Goal: Task Accomplishment & Management: Complete application form

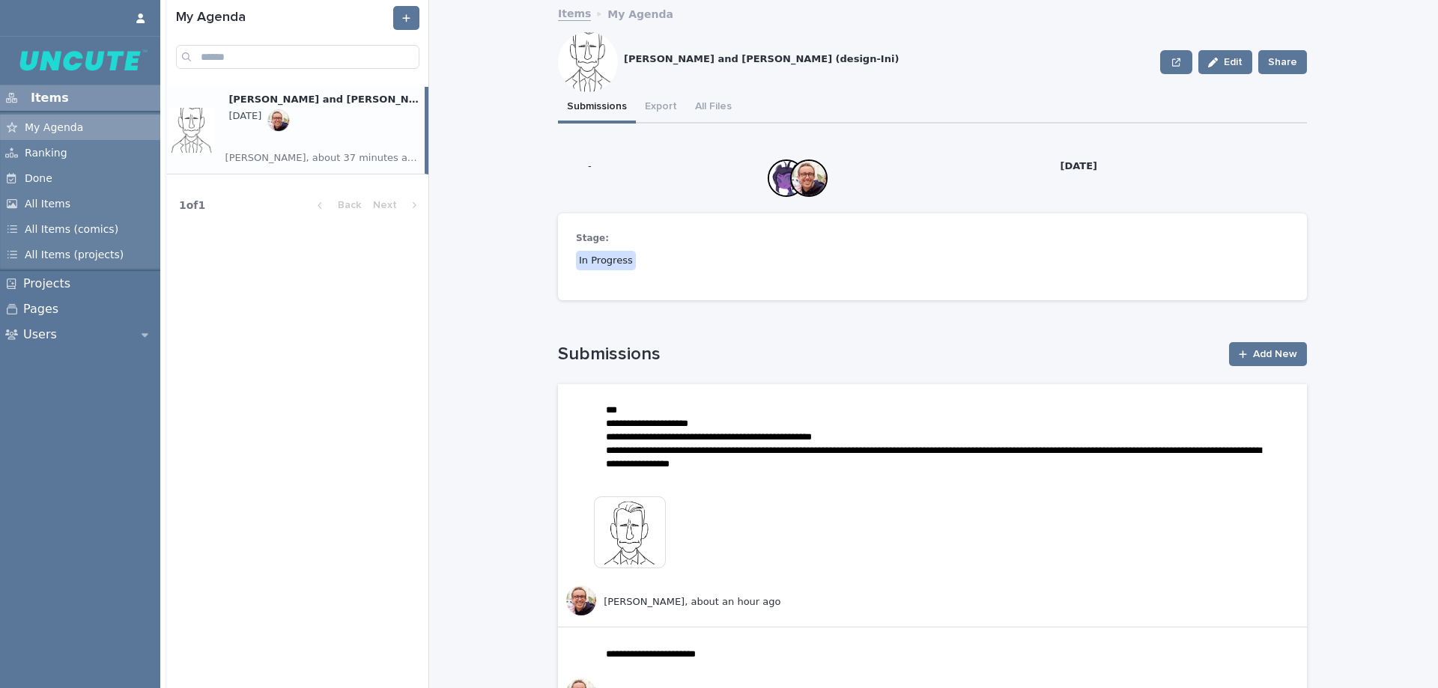
click at [956, 309] on div "Loading... Saving… Stage: In Progress" at bounding box center [932, 262] width 749 height 99
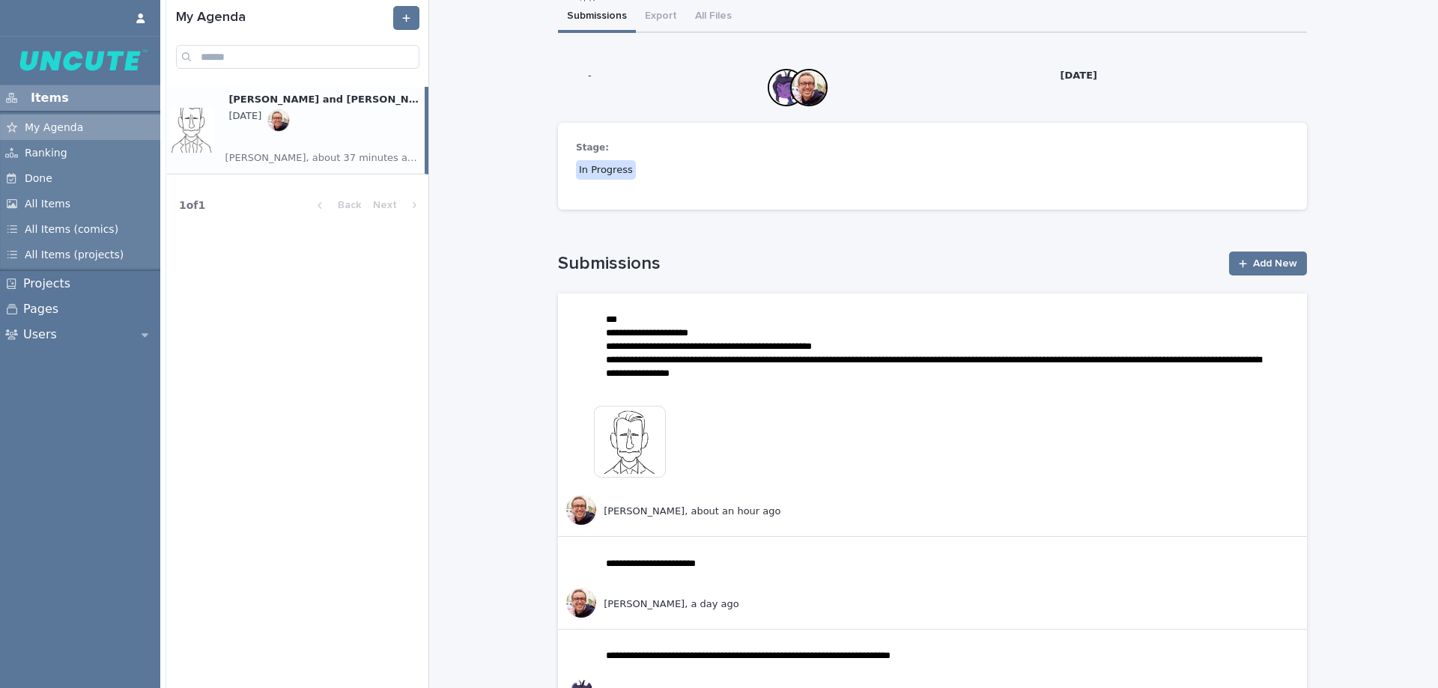
scroll to position [150, 0]
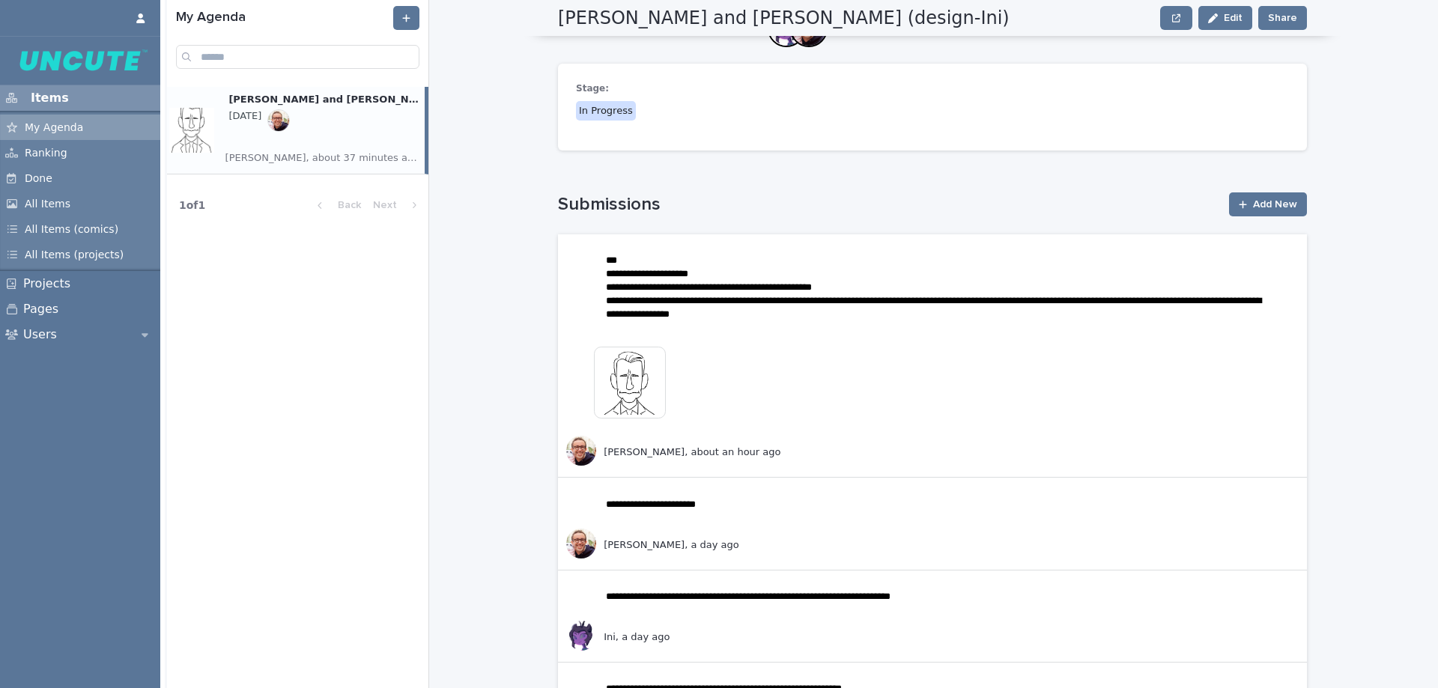
click at [625, 379] on img at bounding box center [630, 383] width 72 height 72
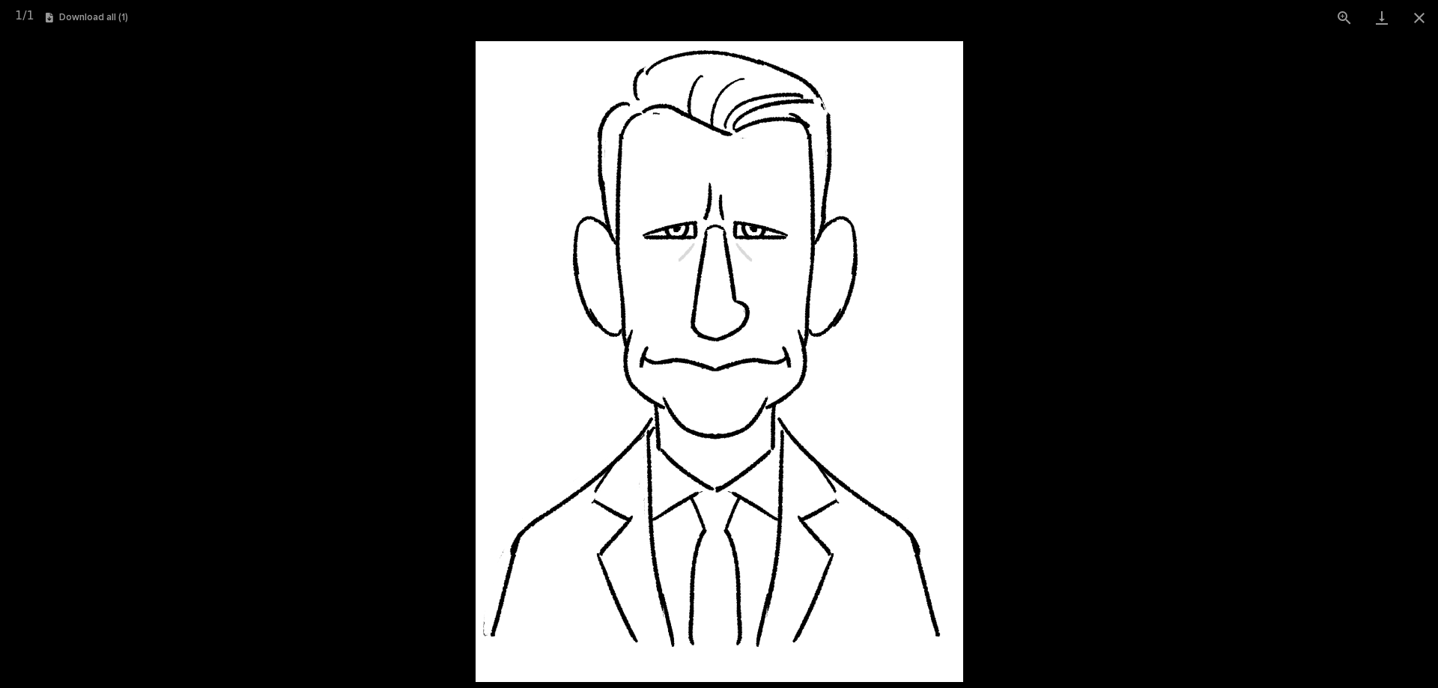
click at [1198, 400] on picture at bounding box center [719, 361] width 1438 height 653
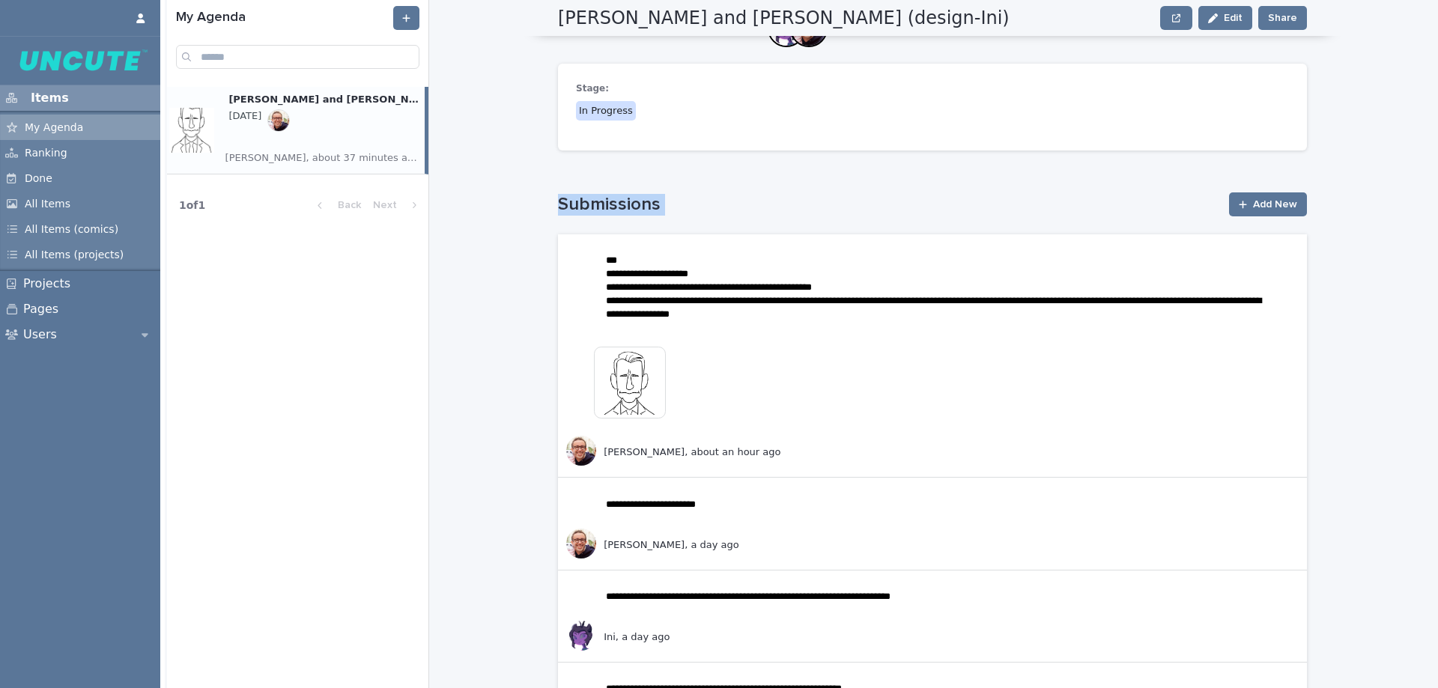
drag, startPoint x: 1437, startPoint y: 158, endPoint x: 1437, endPoint y: 169, distance: 11.2
click at [1437, 169] on div "**********" at bounding box center [801, 344] width 1273 height 688
click at [1412, 180] on div "**********" at bounding box center [941, 344] width 989 height 688
drag, startPoint x: 1437, startPoint y: 146, endPoint x: 1421, endPoint y: 216, distance: 71.4
click at [1421, 216] on div "**********" at bounding box center [801, 344] width 1273 height 688
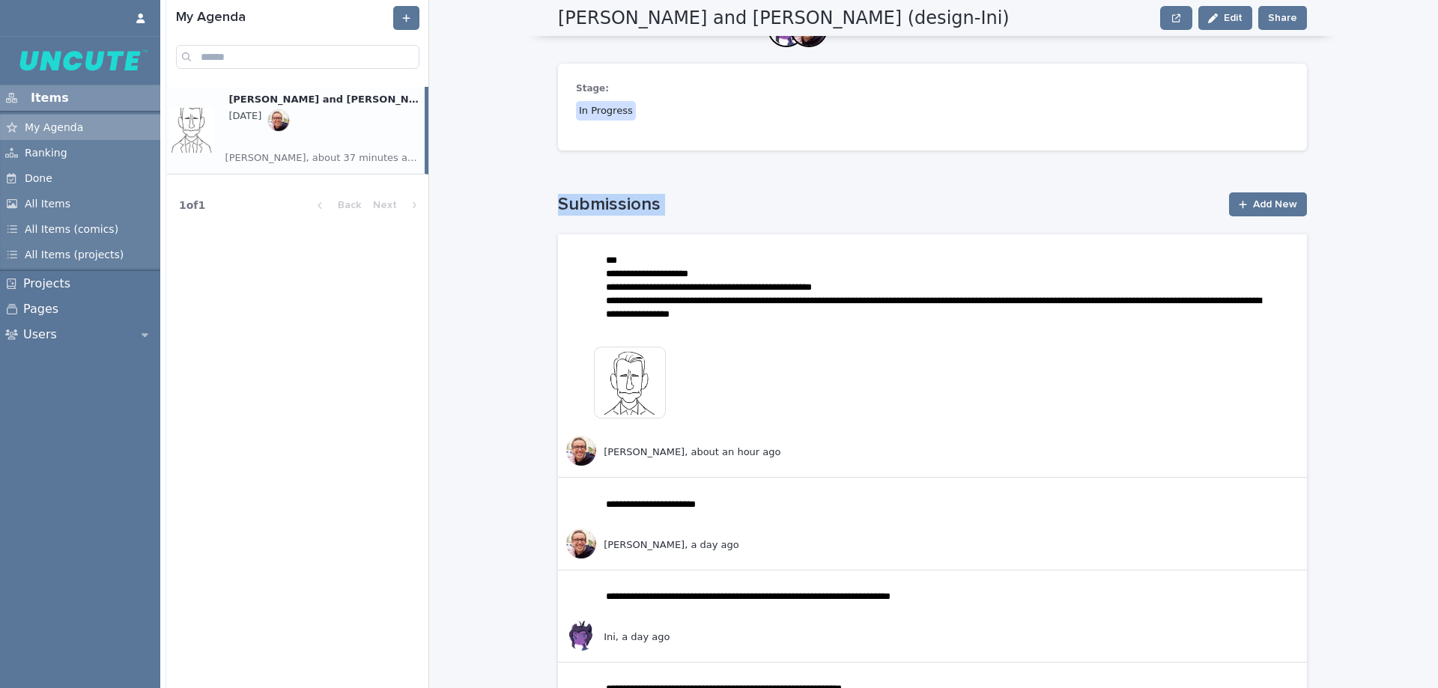
click at [1390, 204] on div "**********" at bounding box center [941, 344] width 989 height 688
drag, startPoint x: 1437, startPoint y: 151, endPoint x: 1434, endPoint y: 169, distance: 18.2
click at [1434, 169] on div "**********" at bounding box center [801, 344] width 1273 height 688
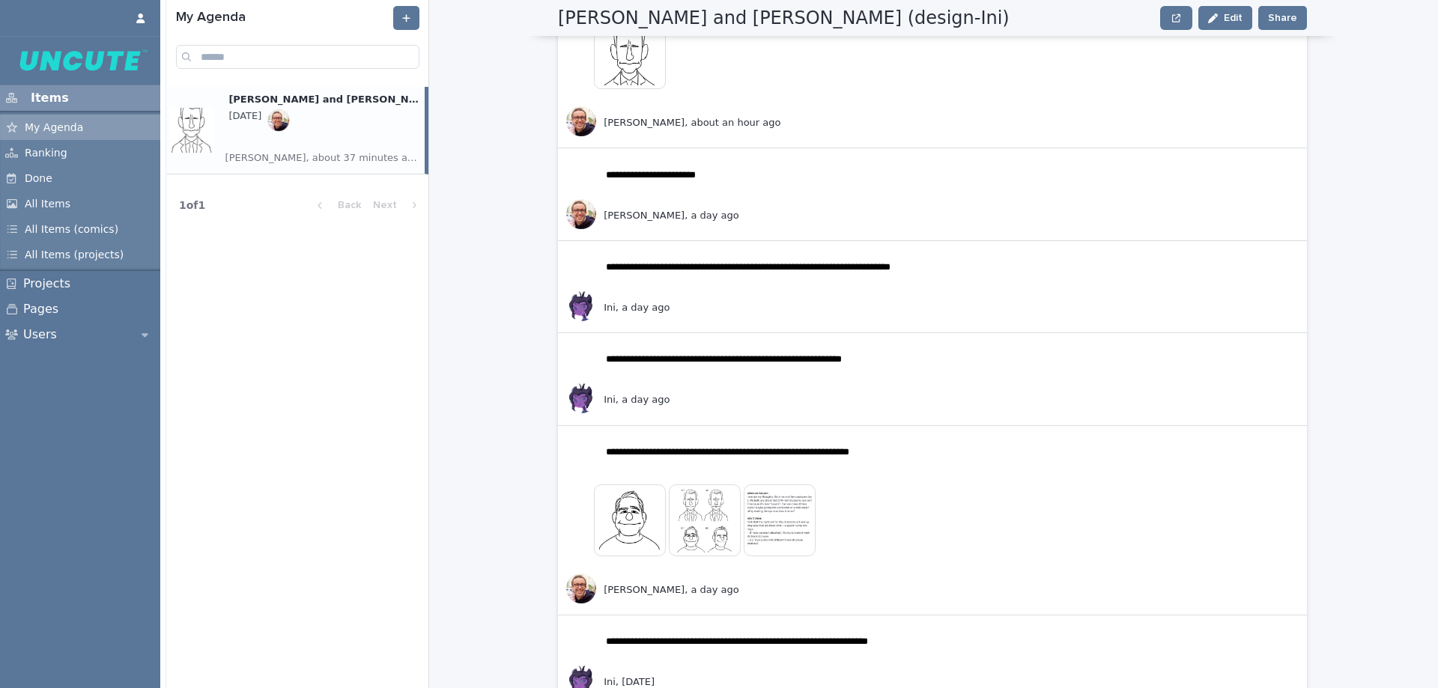
scroll to position [543, 0]
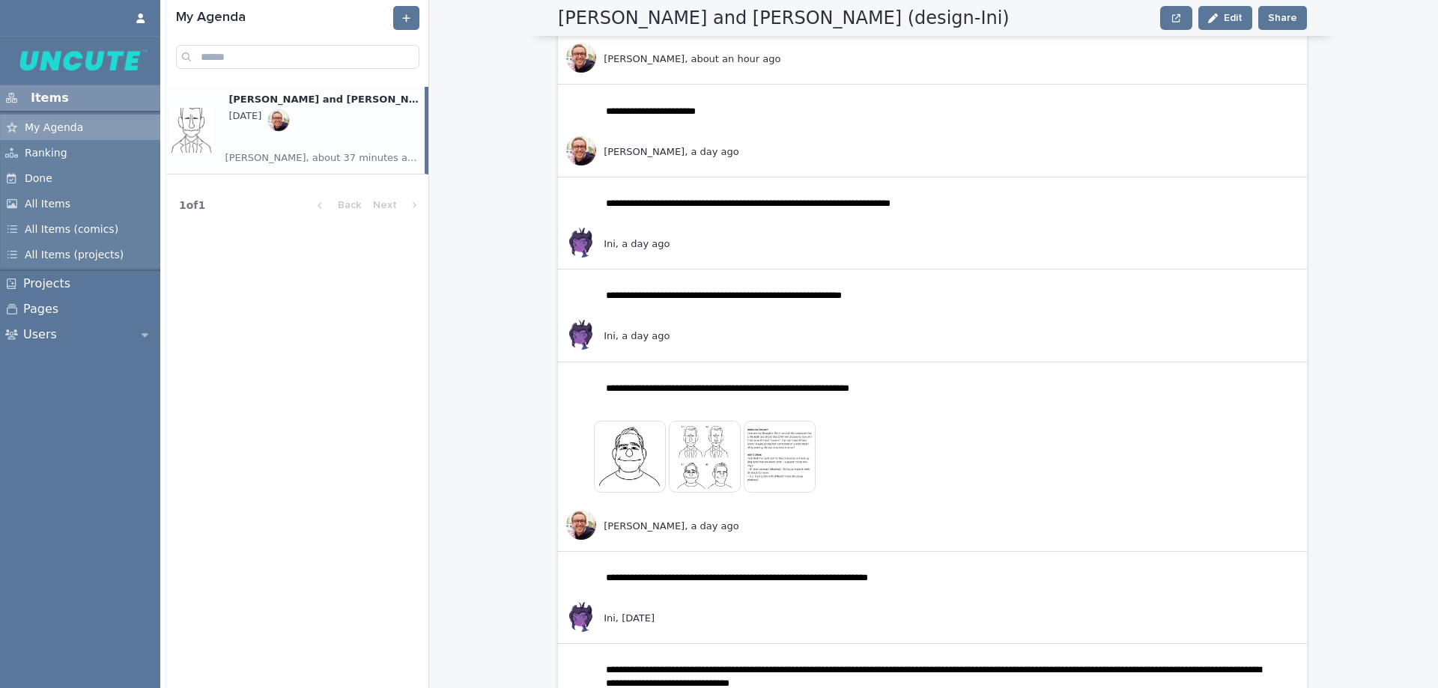
click at [680, 465] on img at bounding box center [705, 457] width 72 height 72
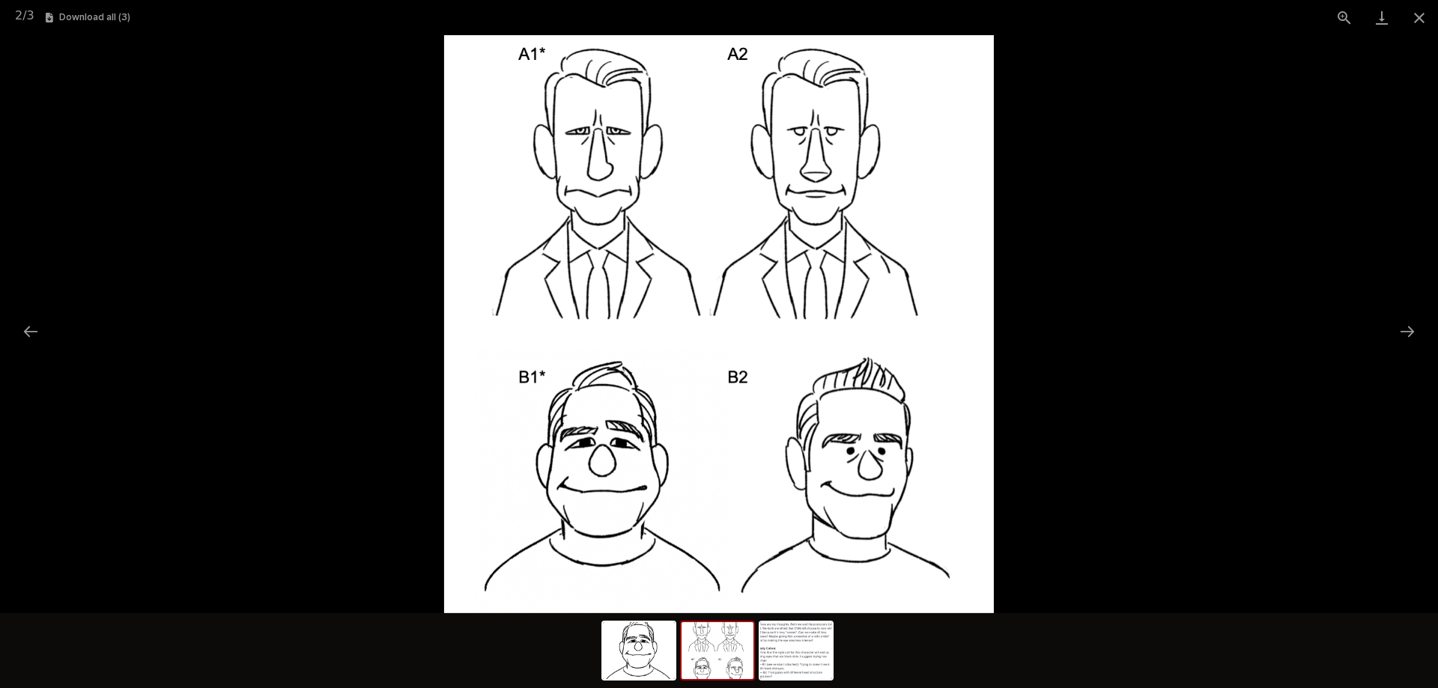
scroll to position [0, 0]
click at [1151, 473] on picture at bounding box center [719, 324] width 1438 height 578
click at [1225, 389] on picture at bounding box center [719, 324] width 1438 height 578
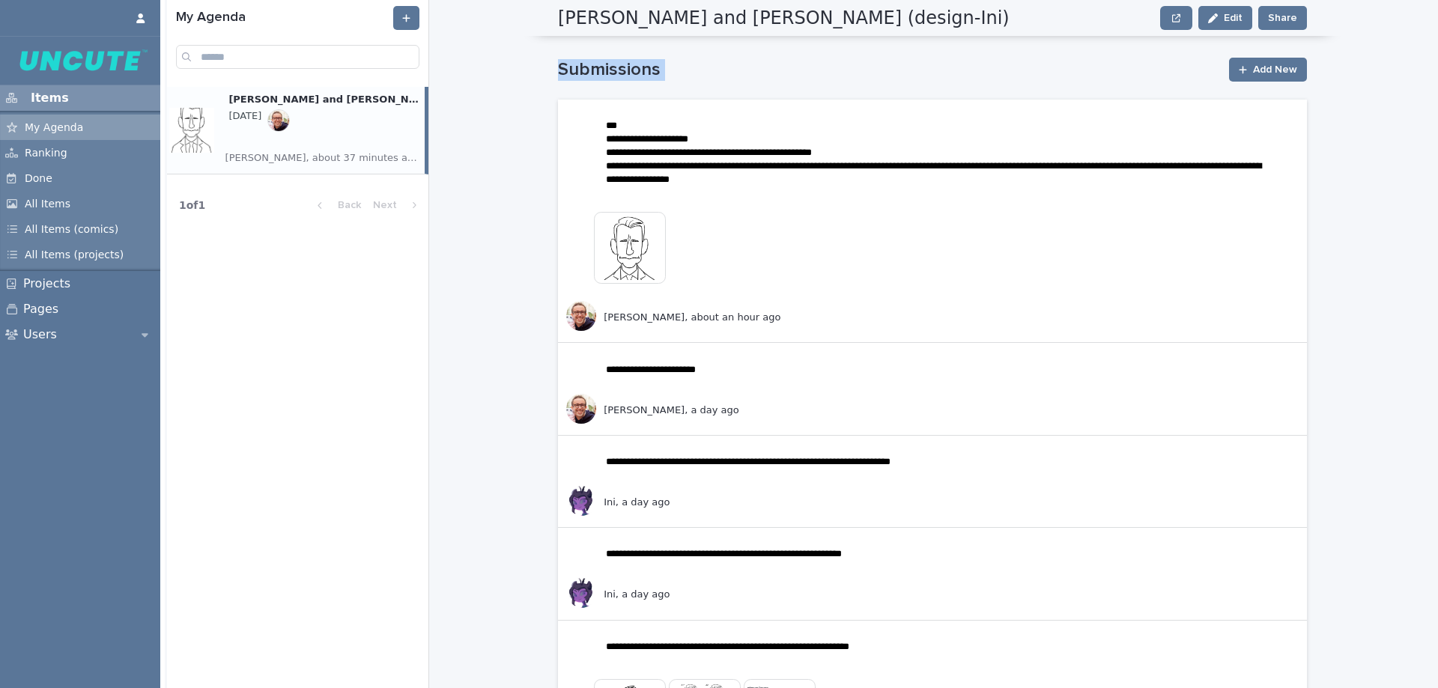
scroll to position [94, 0]
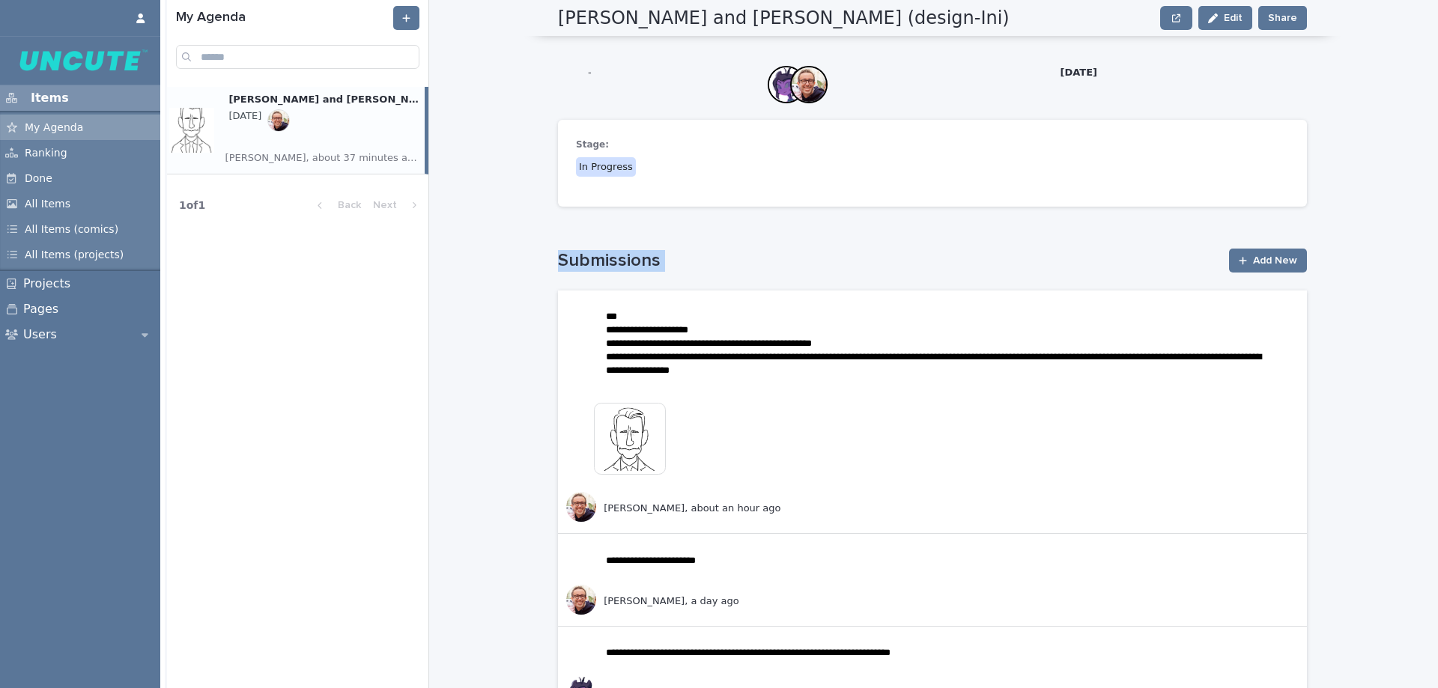
click at [623, 433] on img at bounding box center [630, 439] width 72 height 72
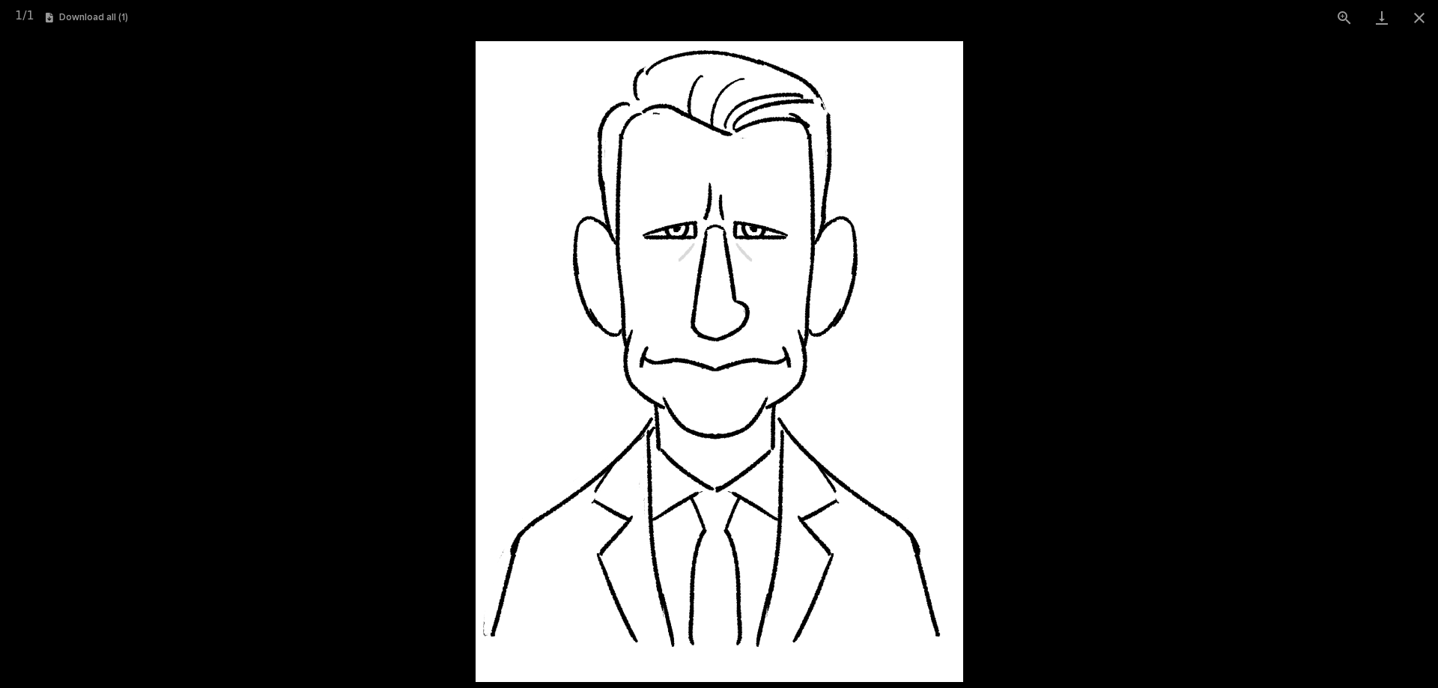
click at [1210, 169] on picture at bounding box center [719, 361] width 1438 height 653
click at [1430, 22] on button "Close gallery" at bounding box center [1418, 17] width 37 height 35
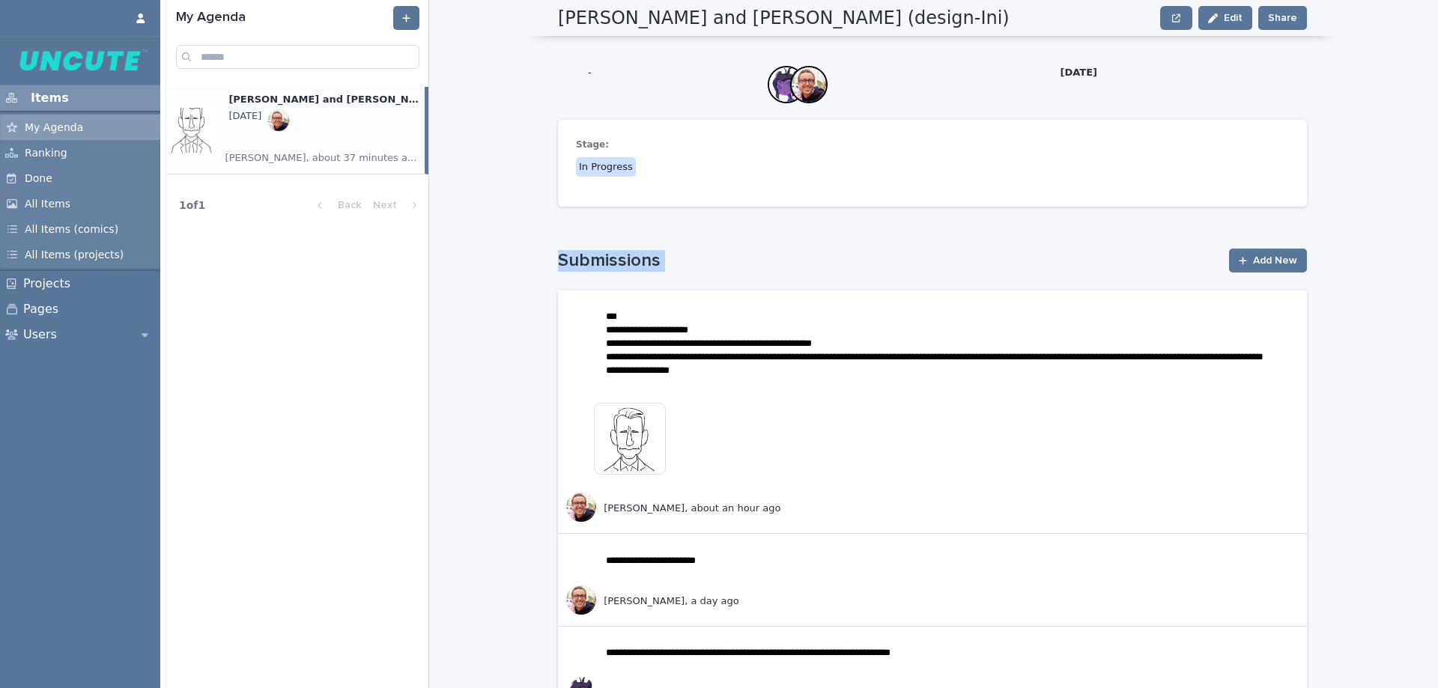
click at [632, 461] on img at bounding box center [630, 439] width 72 height 72
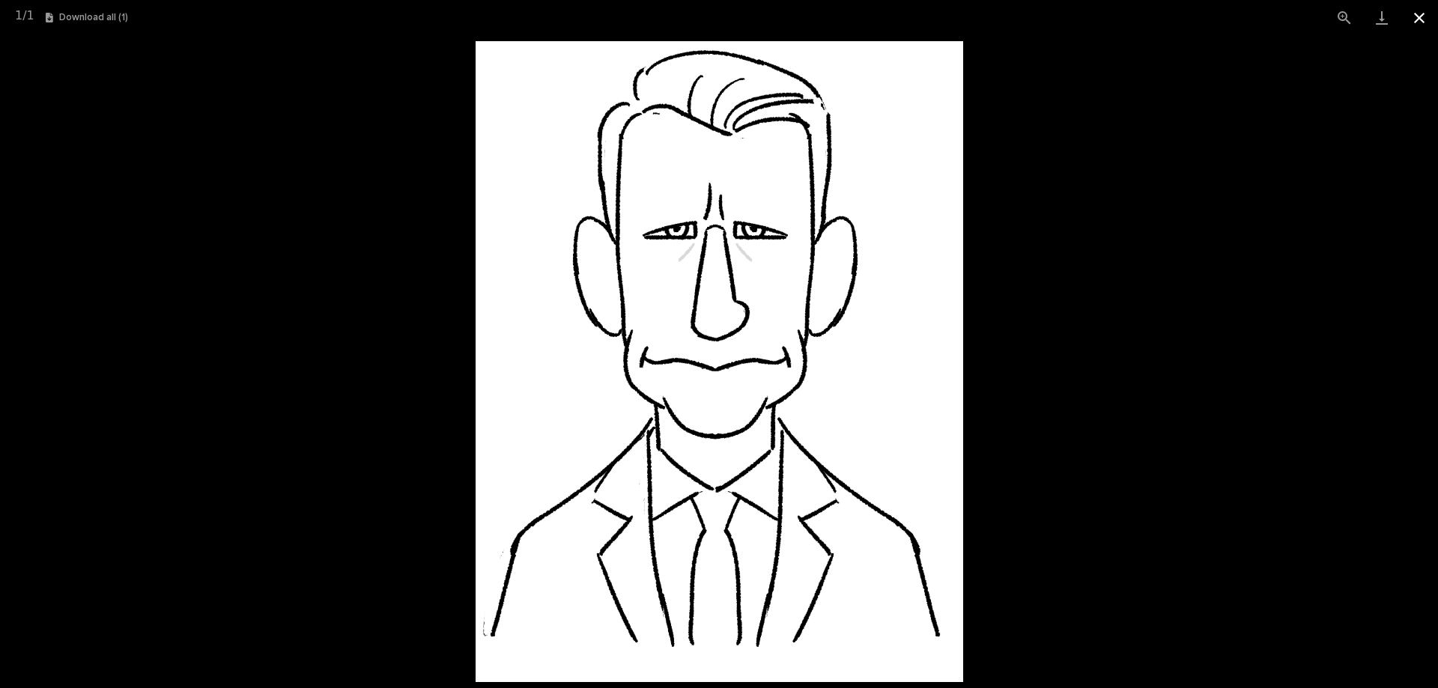
click at [1426, 28] on button "Close gallery" at bounding box center [1418, 17] width 37 height 35
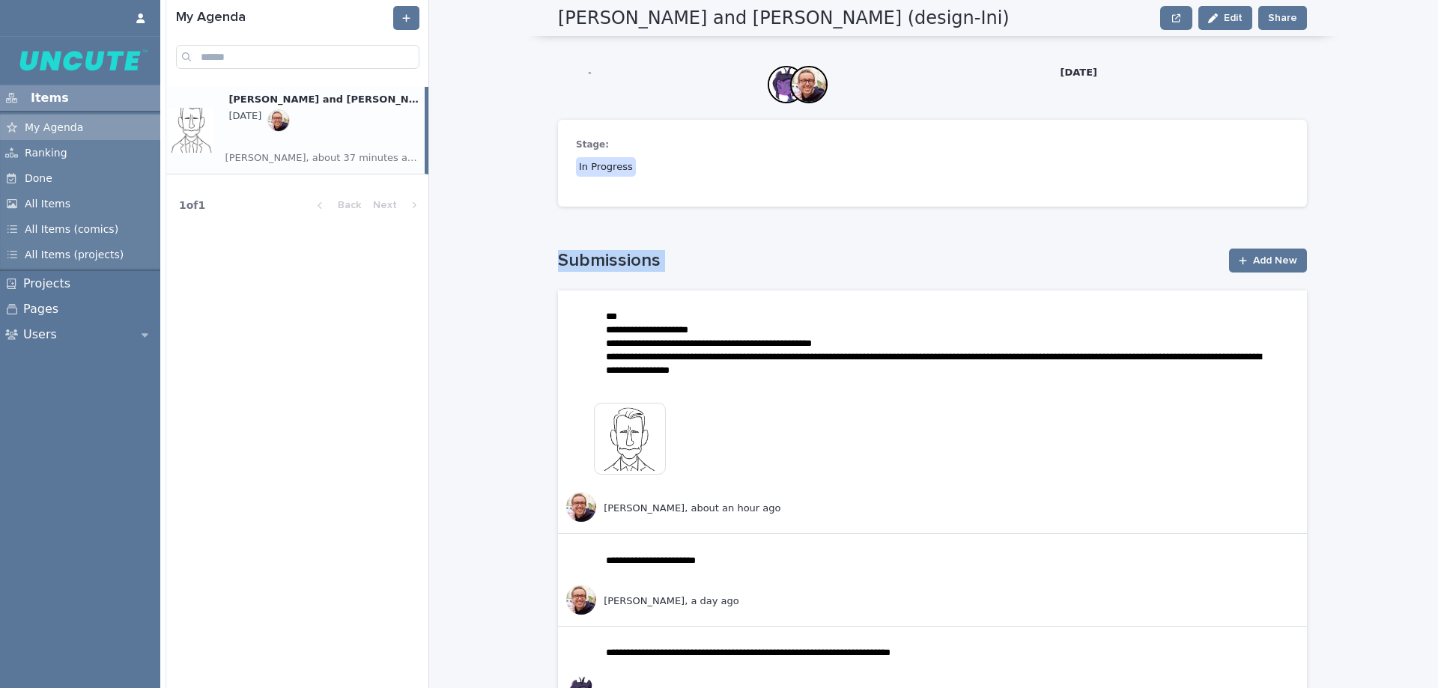
drag, startPoint x: 1437, startPoint y: 147, endPoint x: 1435, endPoint y: 166, distance: 18.9
click at [1435, 166] on div "**********" at bounding box center [801, 344] width 1273 height 688
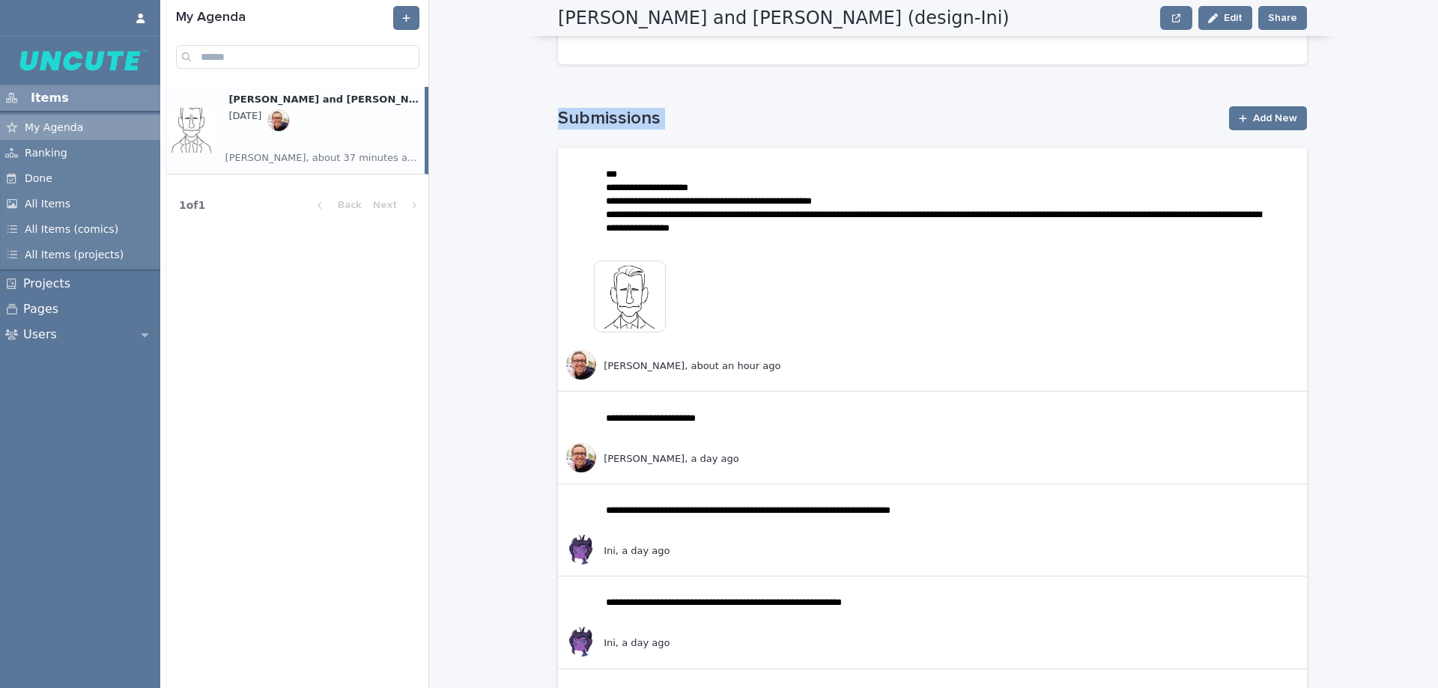
scroll to position [318, 0]
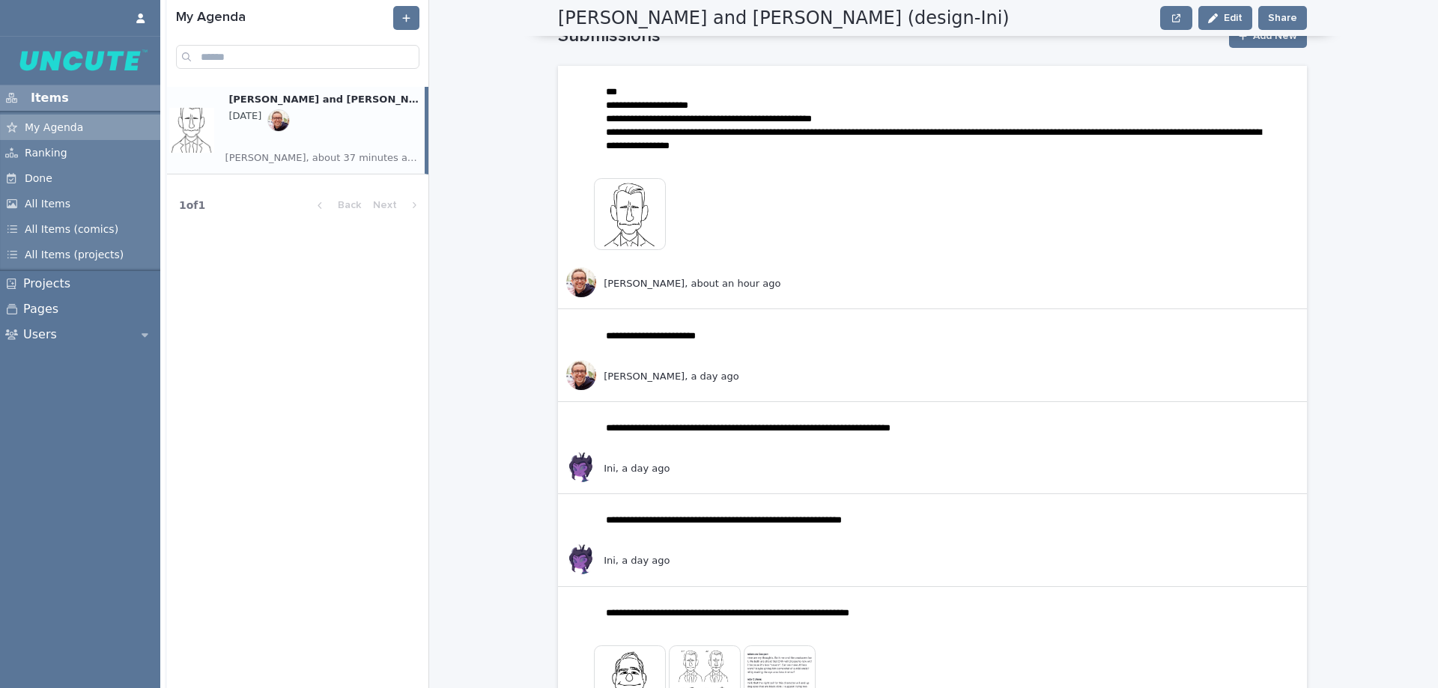
drag, startPoint x: 1437, startPoint y: 171, endPoint x: 1437, endPoint y: 189, distance: 18.7
click at [1437, 189] on div "**********" at bounding box center [801, 344] width 1273 height 688
drag, startPoint x: 1436, startPoint y: 186, endPoint x: 1432, endPoint y: 202, distance: 16.9
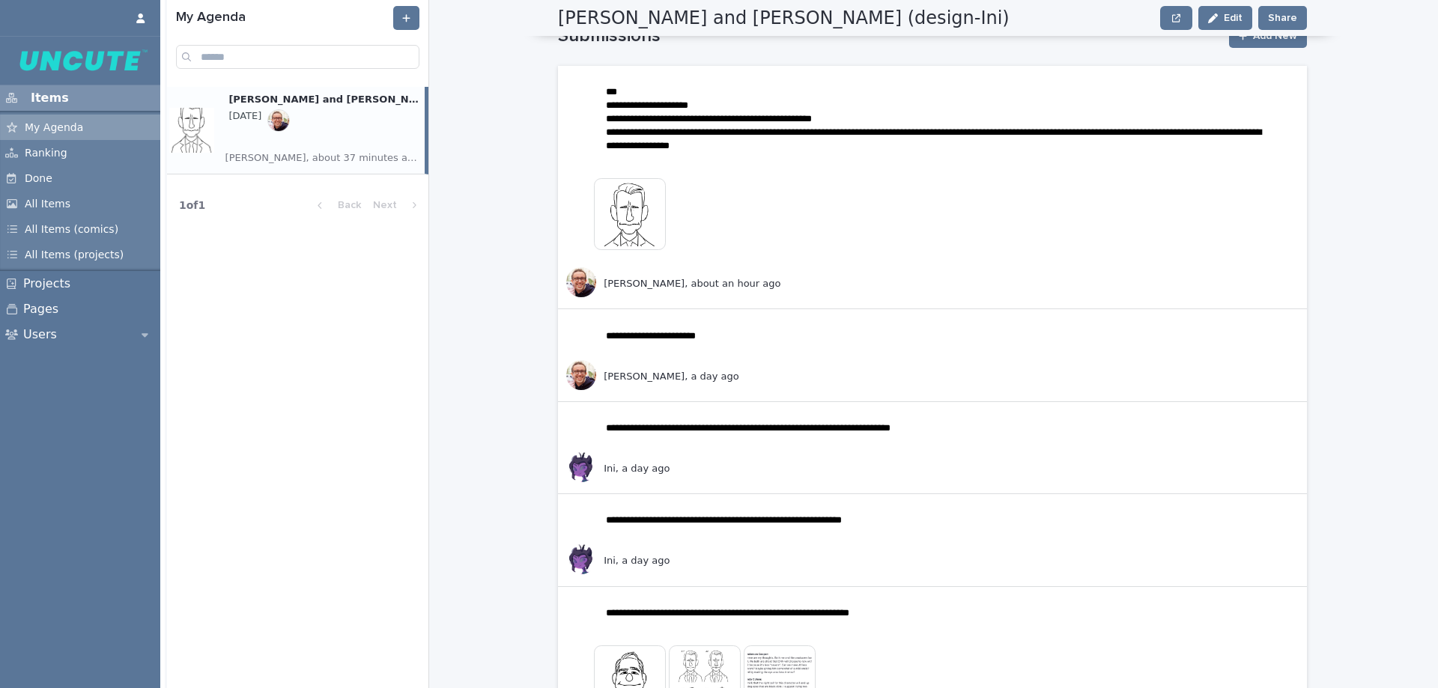
click at [1432, 202] on div "**********" at bounding box center [801, 344] width 1273 height 688
click at [1437, 184] on div "**********" at bounding box center [801, 344] width 1273 height 688
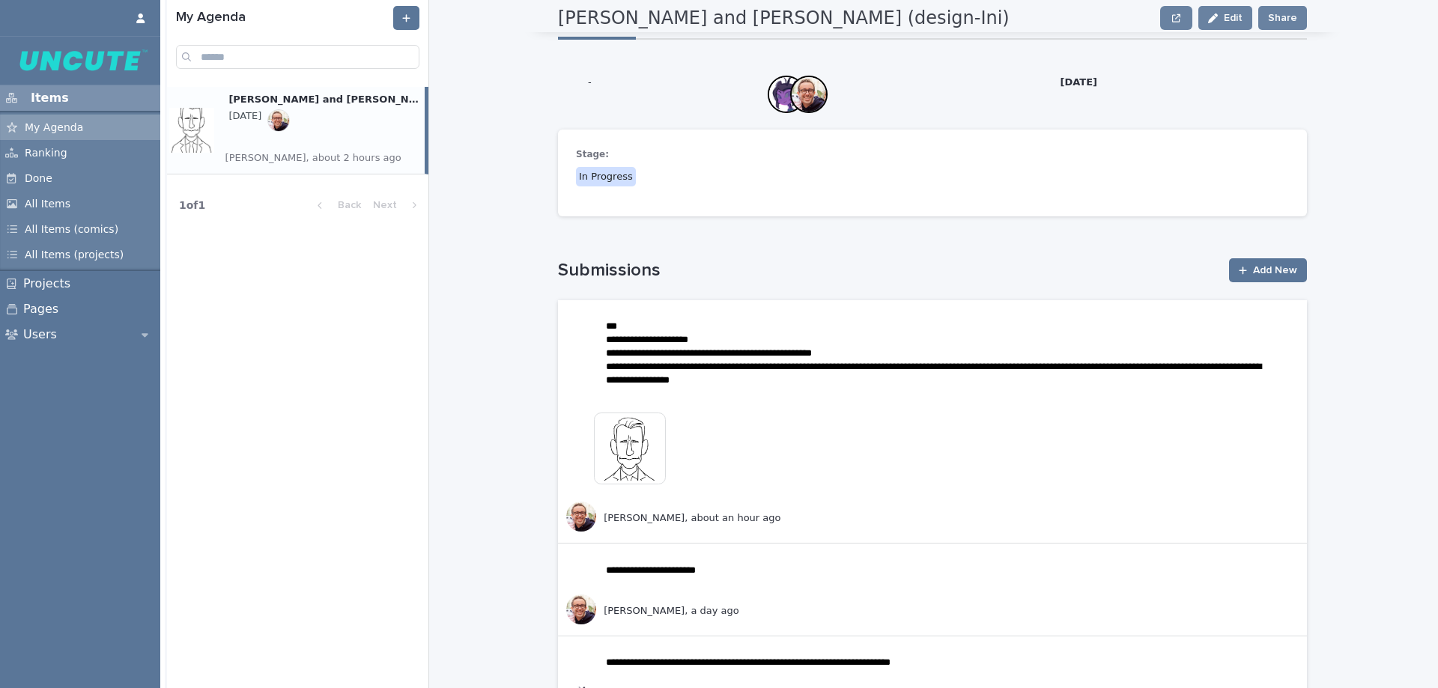
scroll to position [75, 0]
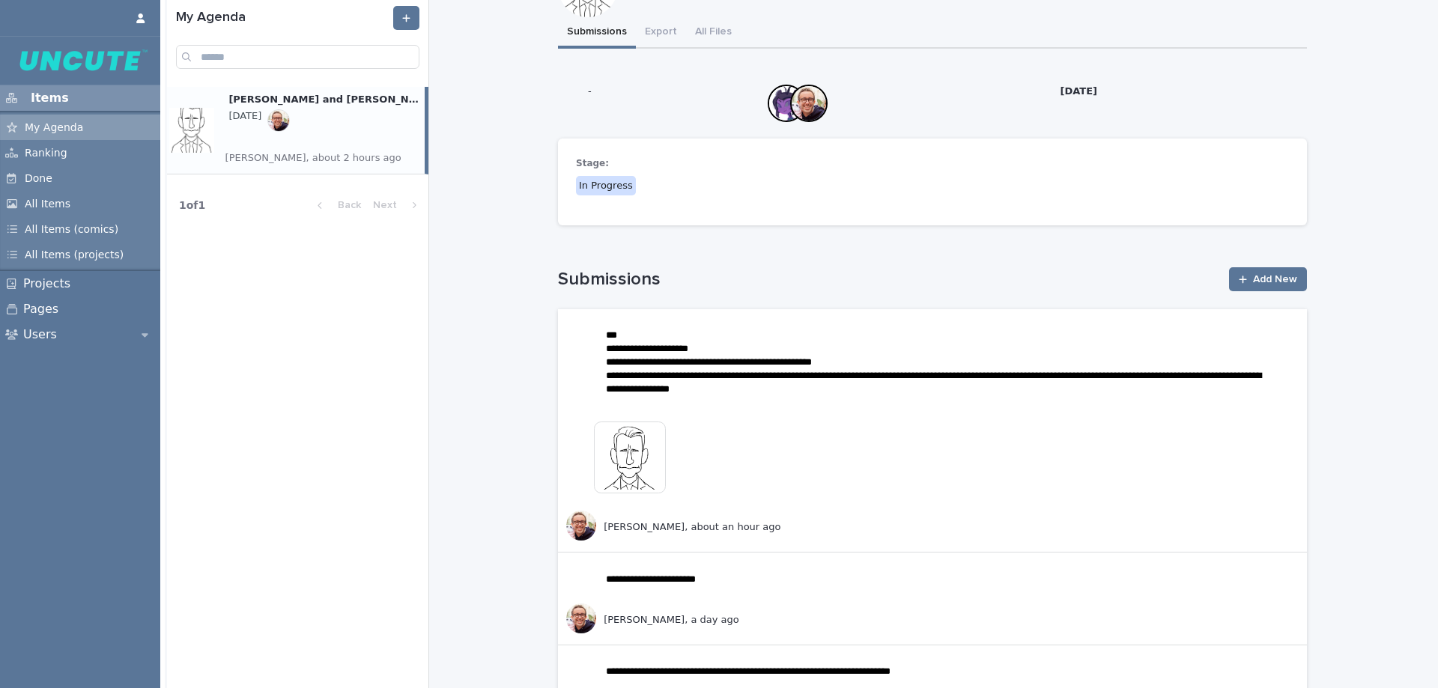
click at [1269, 281] on span "Add New" at bounding box center [1275, 279] width 44 height 10
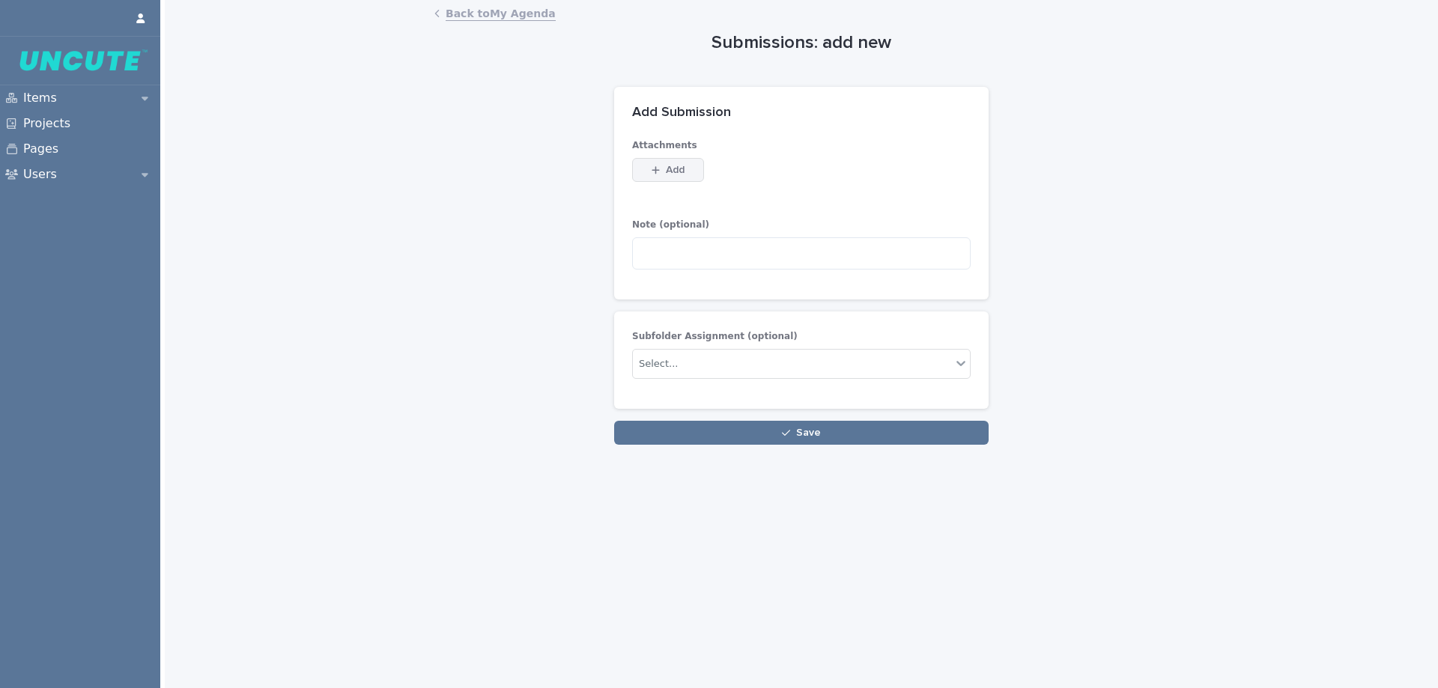
click at [692, 176] on button "Add" at bounding box center [668, 170] width 72 height 24
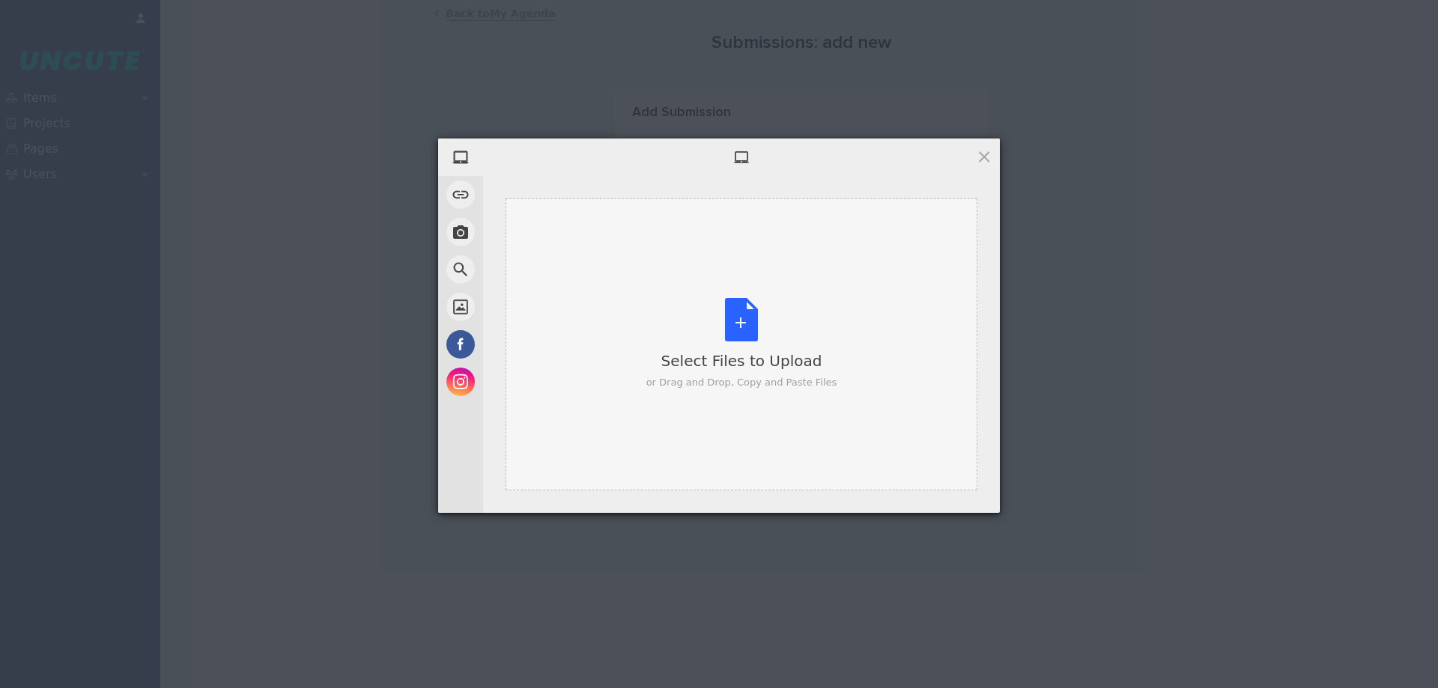
click at [723, 317] on div "Select Files to Upload or Drag and Drop, Copy and Paste Files" at bounding box center [741, 344] width 191 height 92
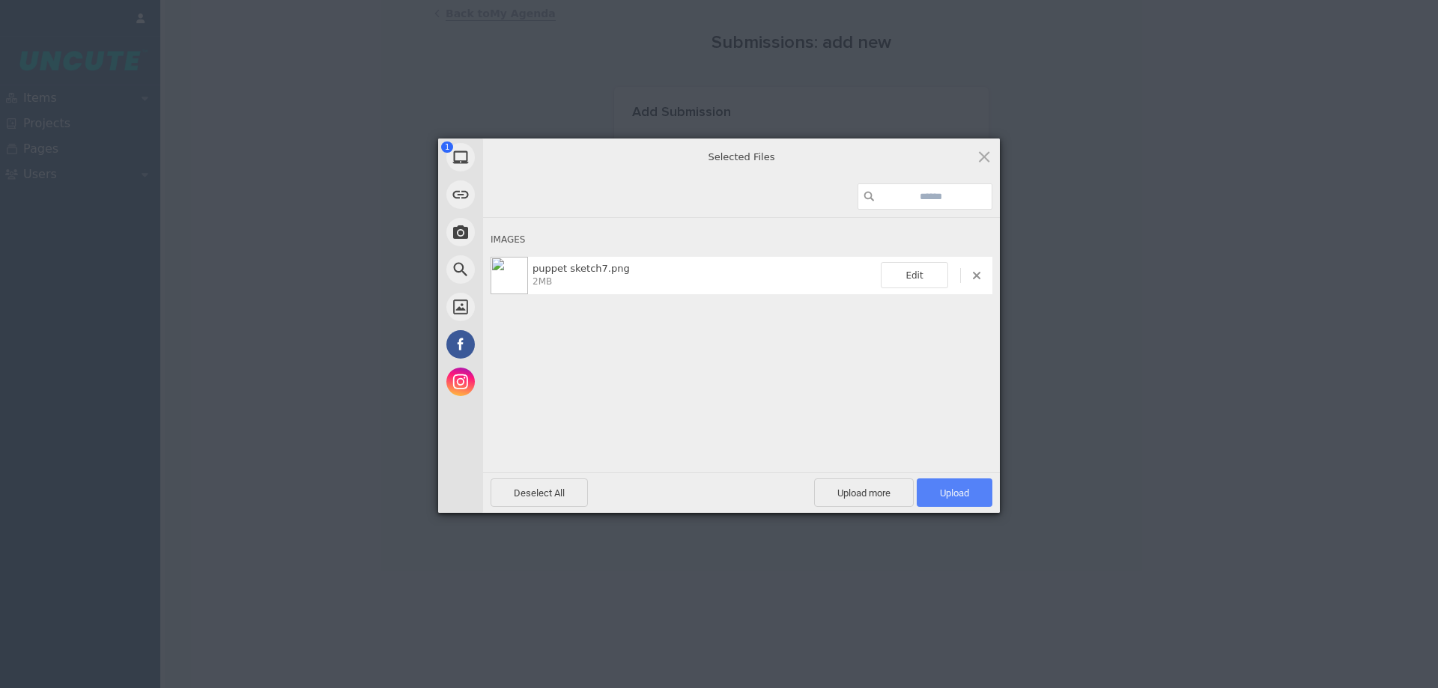
click at [949, 497] on span "Upload 1" at bounding box center [954, 493] width 29 height 11
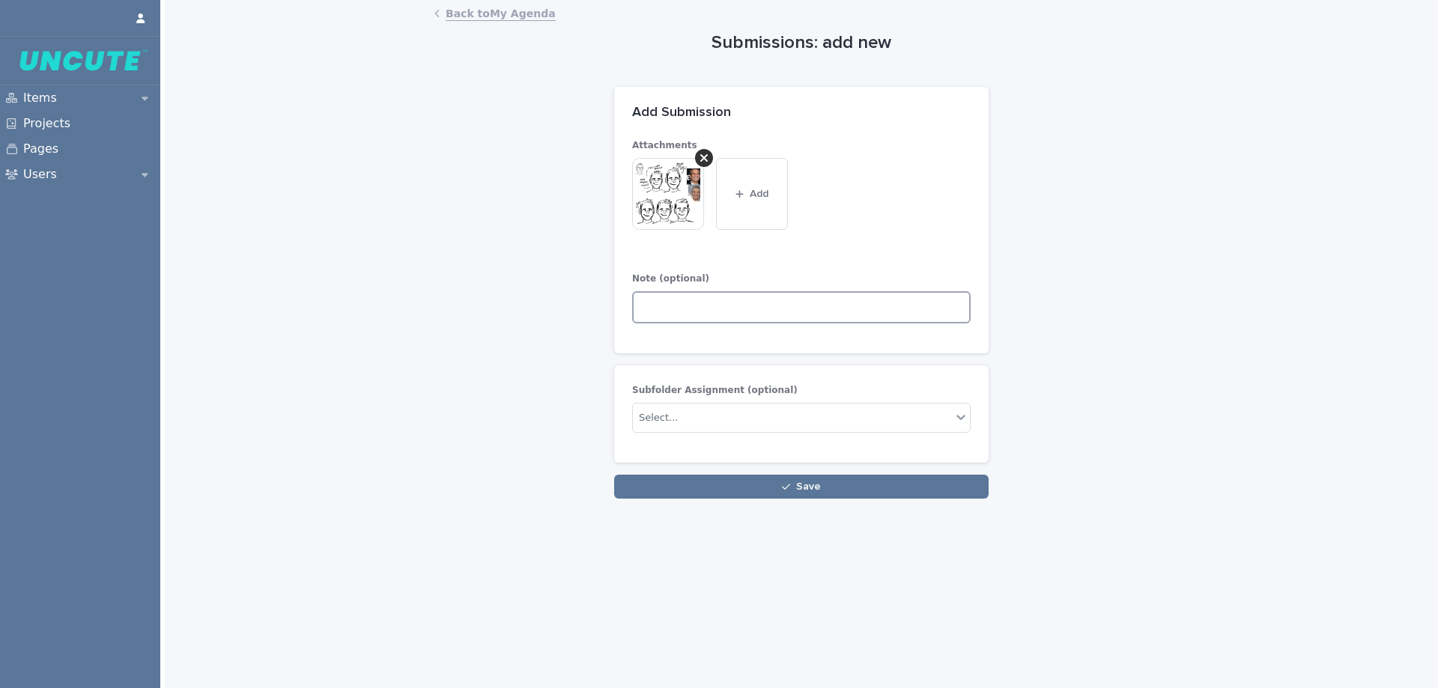
click at [774, 311] on textarea at bounding box center [801, 307] width 339 height 32
drag, startPoint x: 831, startPoint y: 309, endPoint x: 717, endPoint y: 322, distance: 114.5
click at [717, 322] on textarea "**********" at bounding box center [801, 307] width 339 height 32
click at [714, 306] on textarea "**********" at bounding box center [801, 307] width 339 height 32
click at [652, 189] on img at bounding box center [668, 194] width 72 height 72
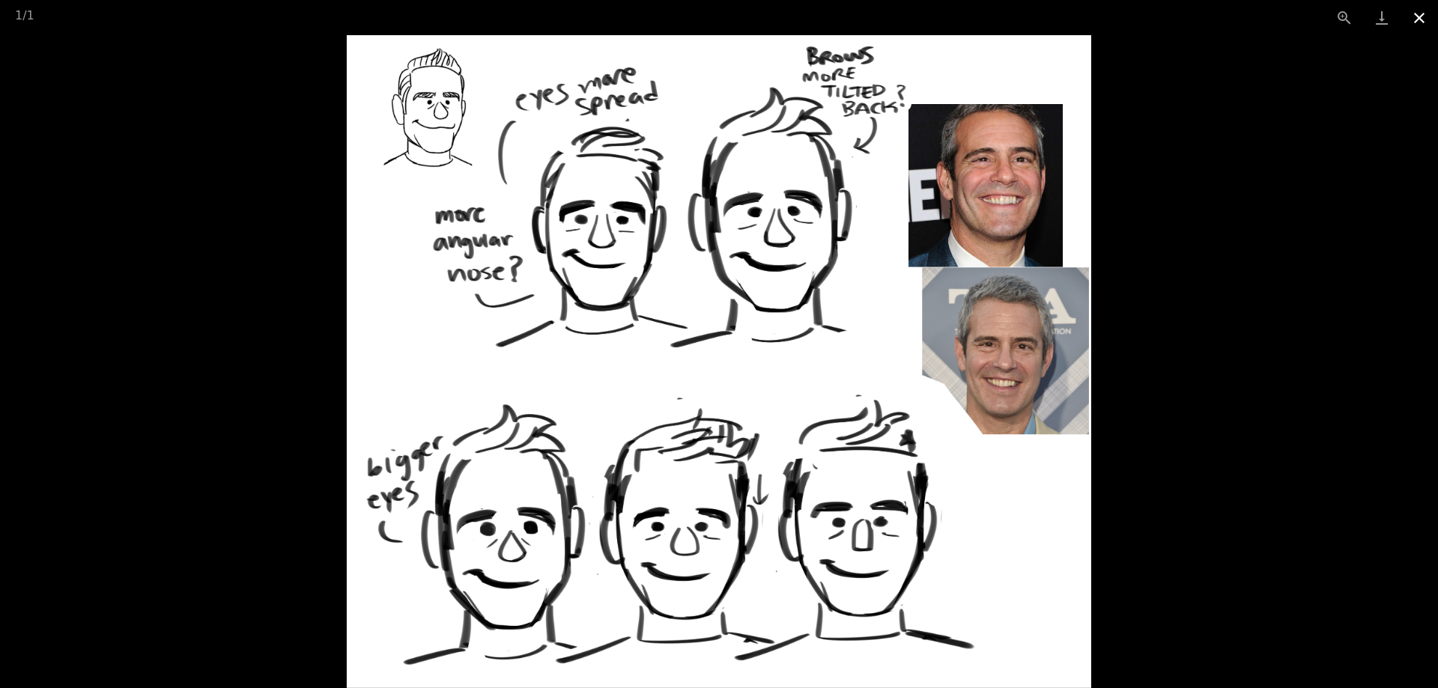
click at [1418, 13] on button "Close gallery" at bounding box center [1418, 17] width 37 height 35
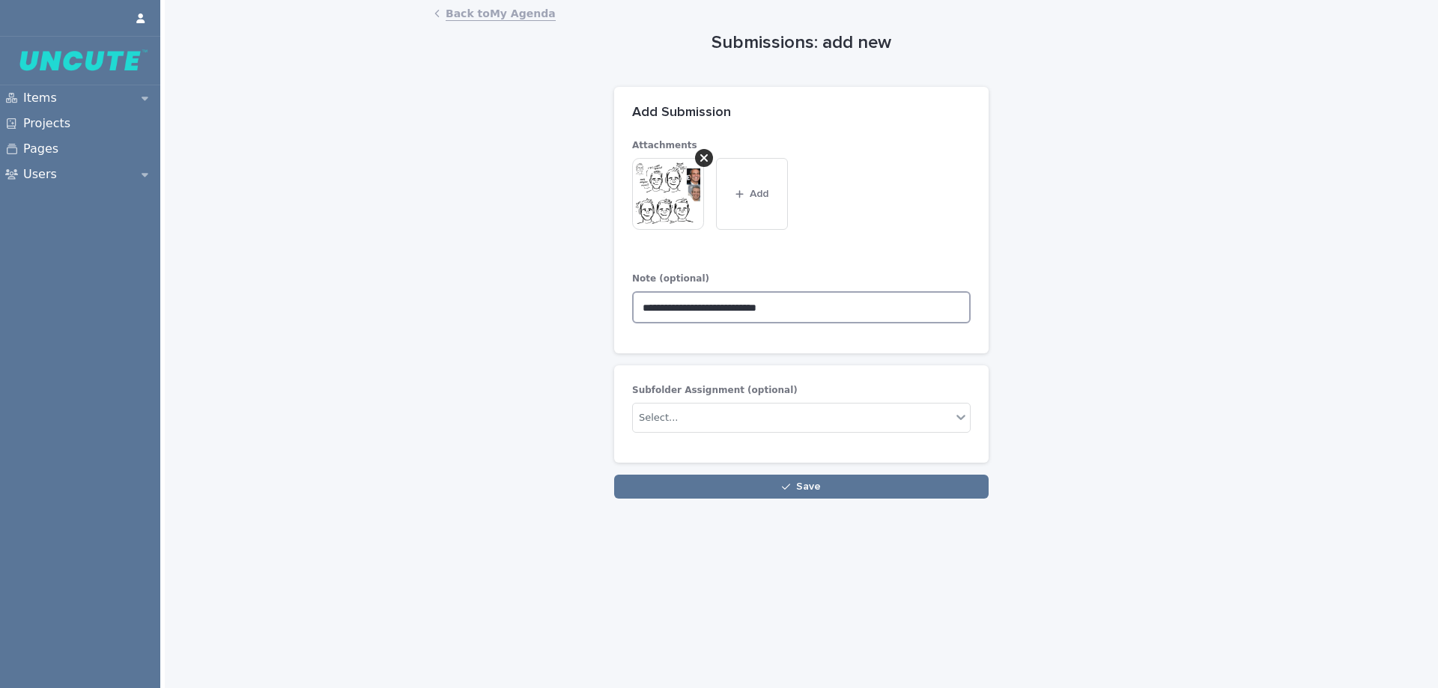
click at [878, 314] on textarea "**********" at bounding box center [801, 307] width 339 height 32
type textarea "**********"
click at [673, 201] on img at bounding box center [668, 194] width 72 height 72
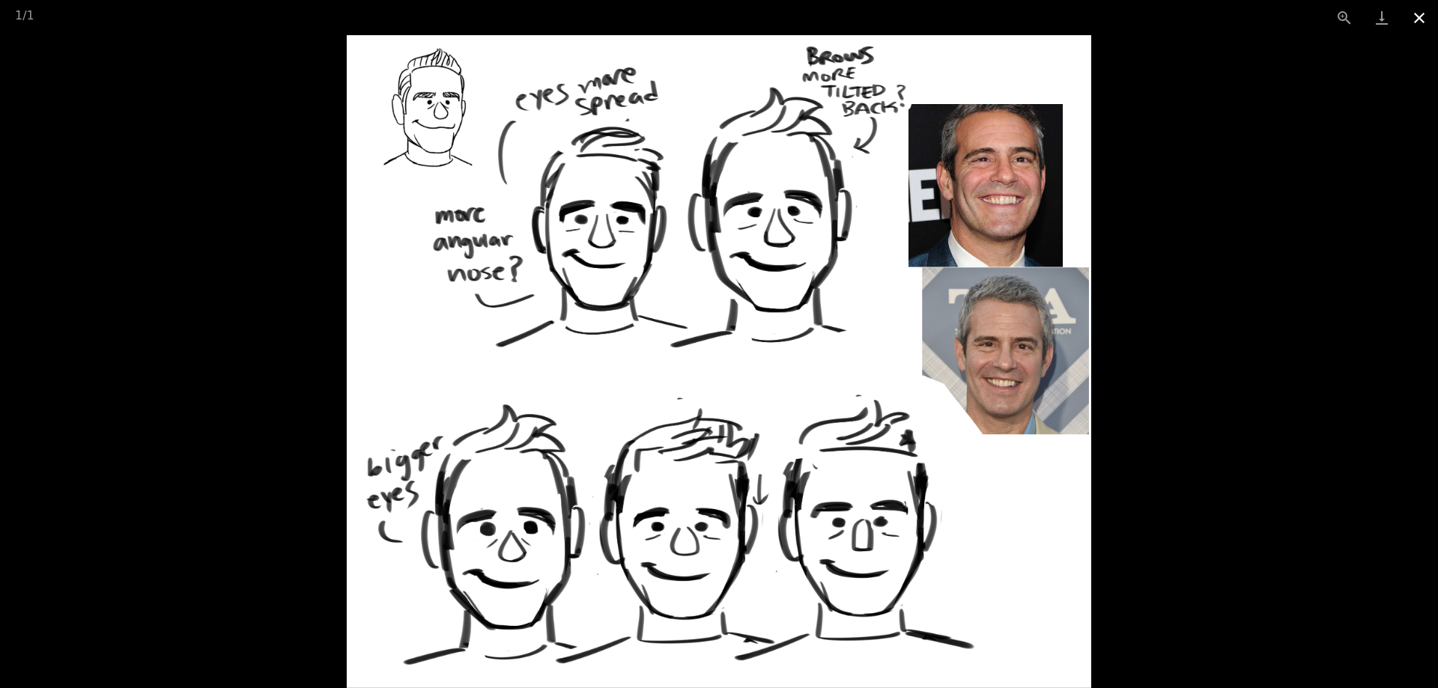
click at [1427, 16] on button "Close gallery" at bounding box center [1418, 17] width 37 height 35
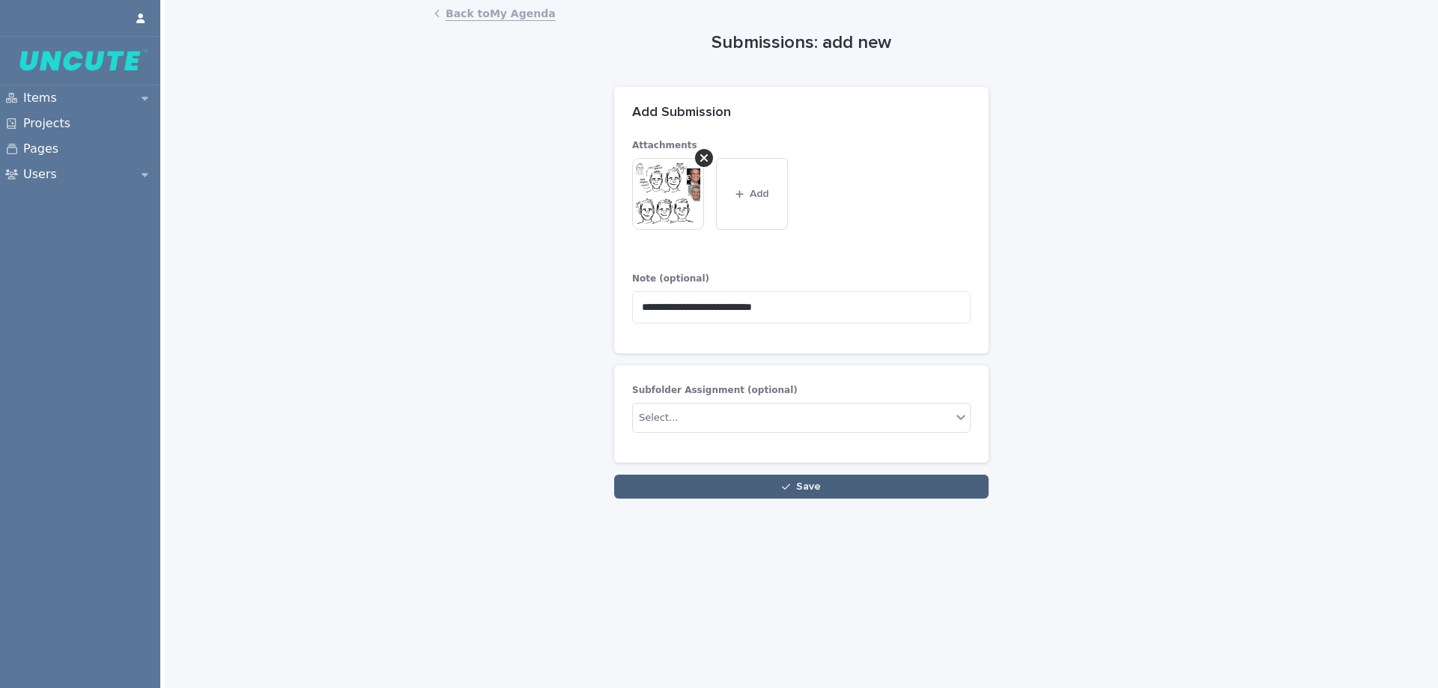
click at [784, 485] on icon "button" at bounding box center [786, 487] width 8 height 10
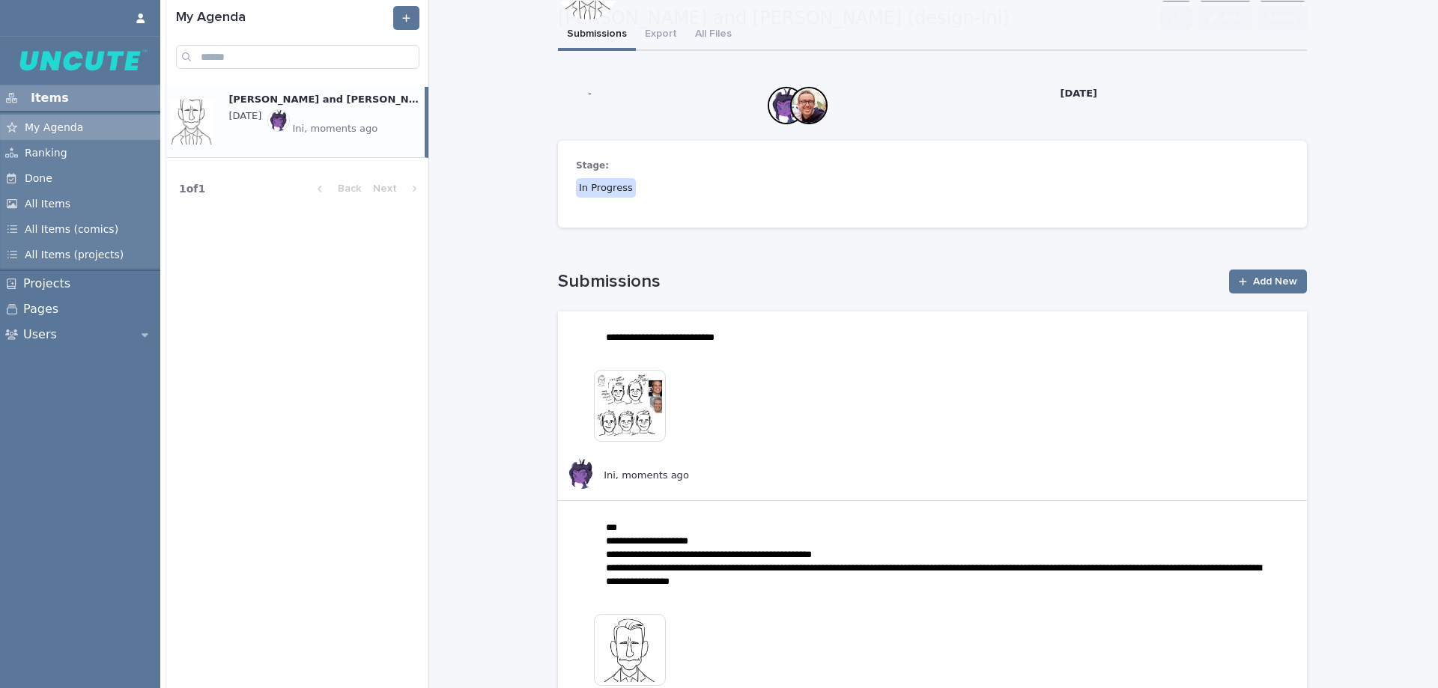
scroll to position [150, 0]
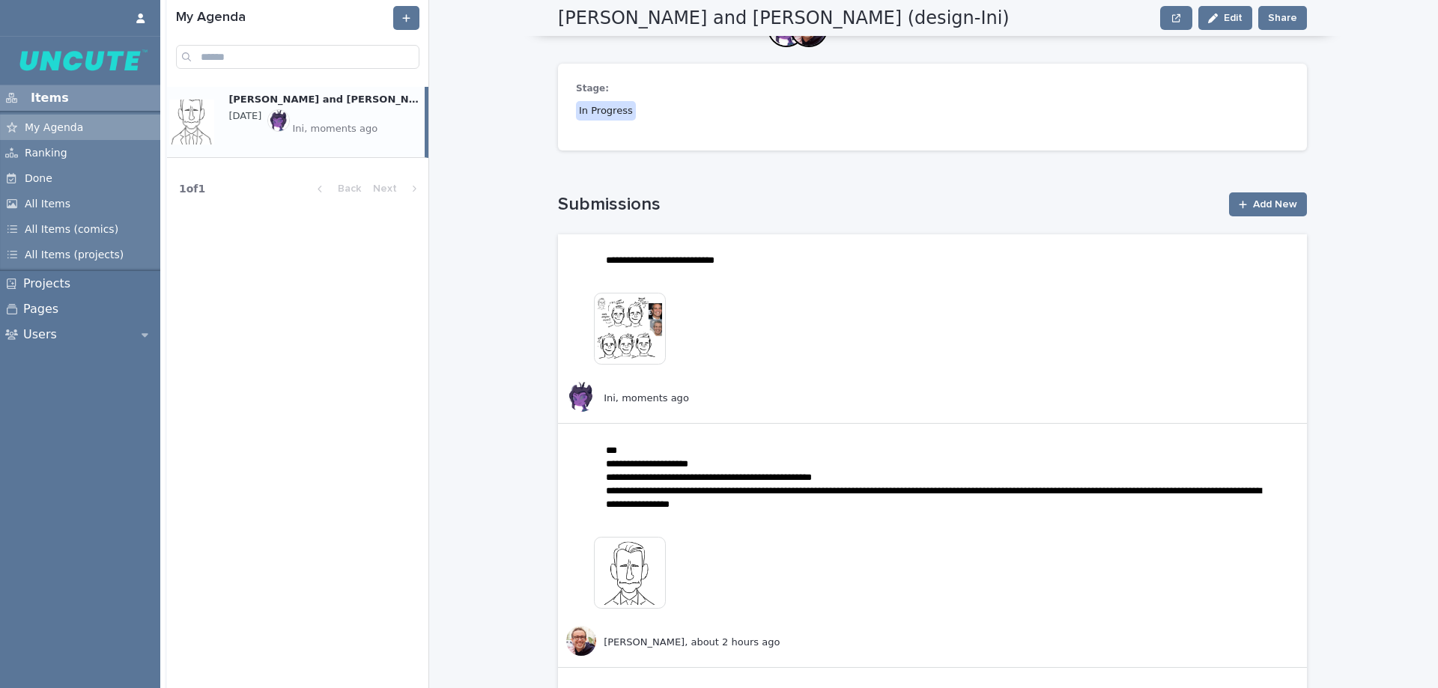
click at [640, 351] on img at bounding box center [630, 329] width 72 height 72
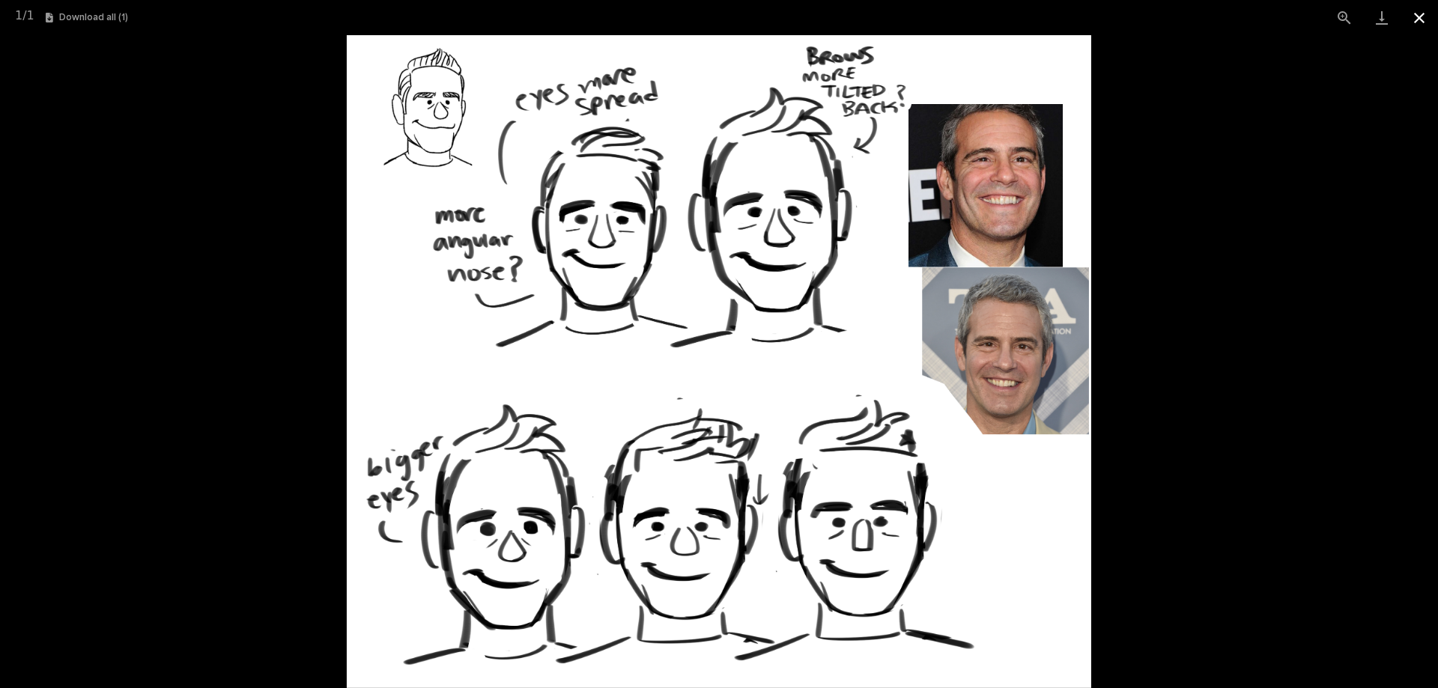
click at [1427, 22] on button "Close gallery" at bounding box center [1418, 17] width 37 height 35
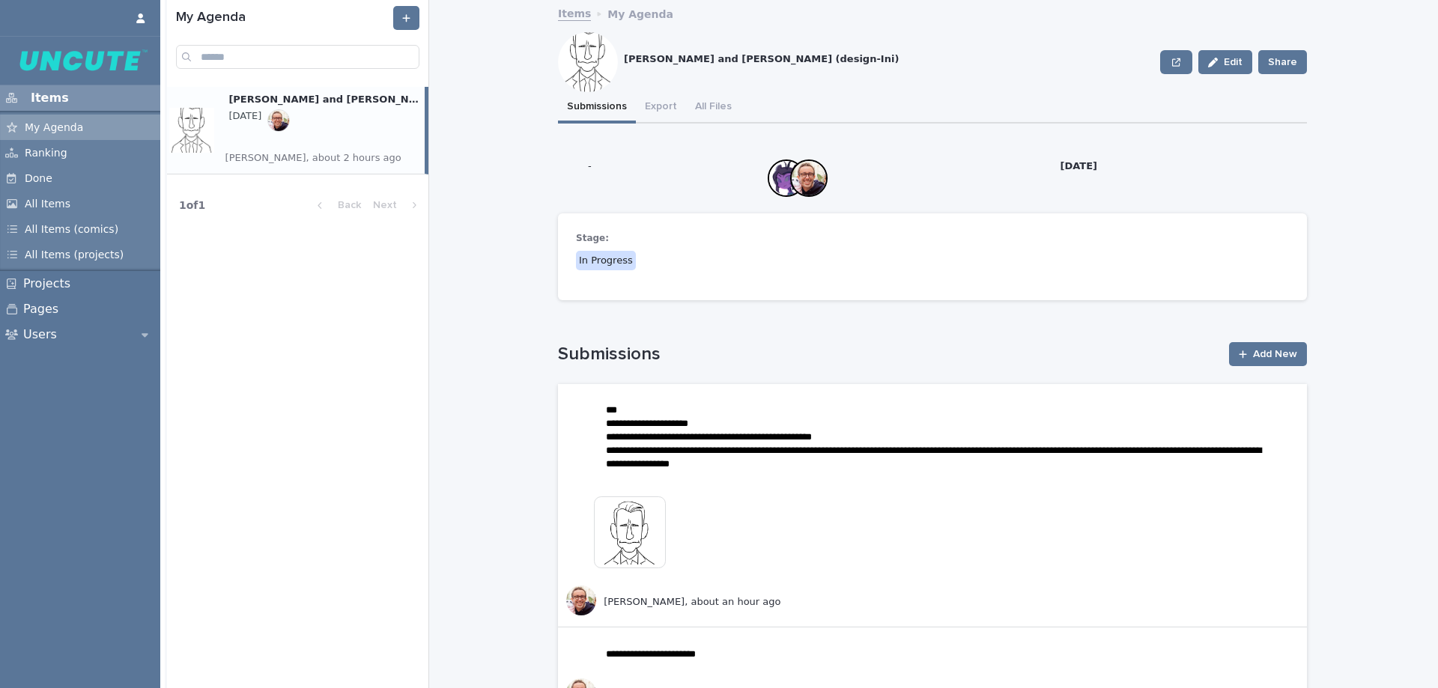
scroll to position [225, 0]
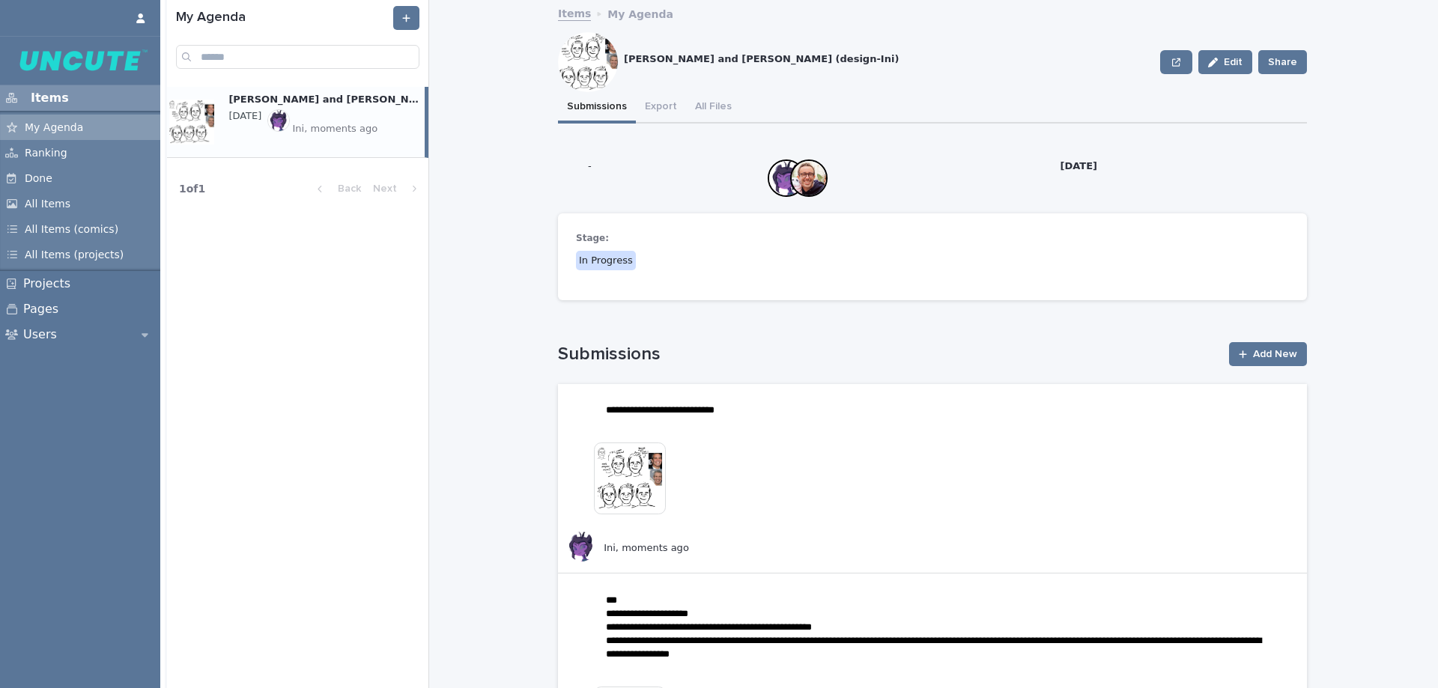
scroll to position [300, 0]
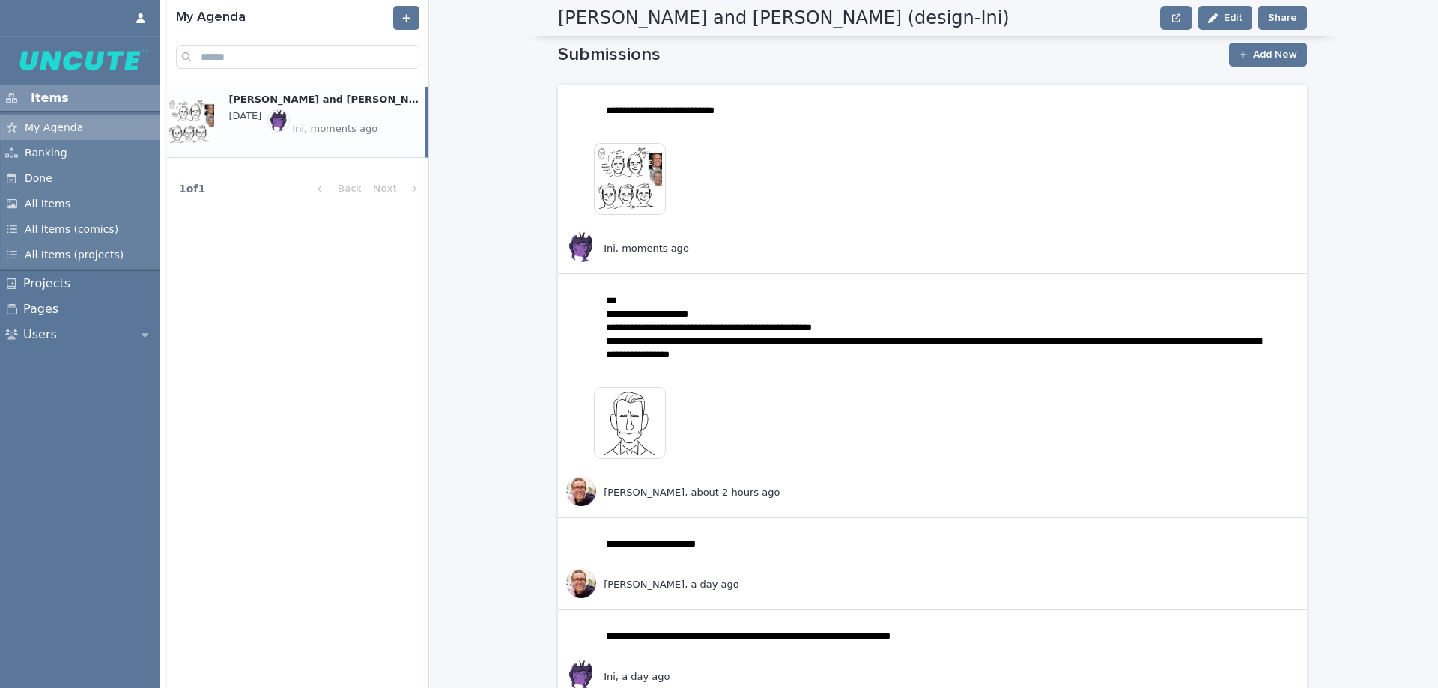
click at [633, 186] on img at bounding box center [630, 179] width 72 height 72
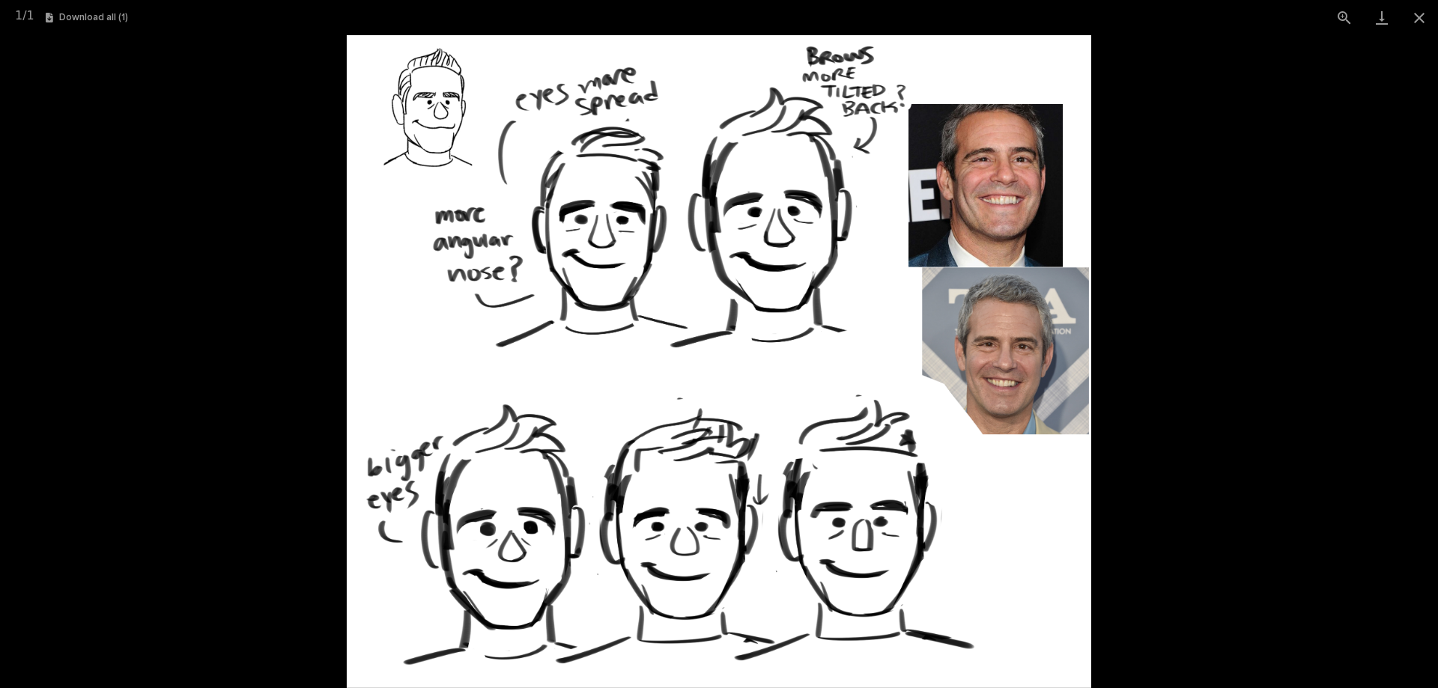
drag, startPoint x: 1185, startPoint y: 310, endPoint x: 1099, endPoint y: 83, distance: 242.5
click at [1186, 309] on picture at bounding box center [719, 361] width 1438 height 653
click at [1250, 201] on picture at bounding box center [719, 361] width 1438 height 653
click at [1424, 19] on button "Close gallery" at bounding box center [1418, 17] width 37 height 35
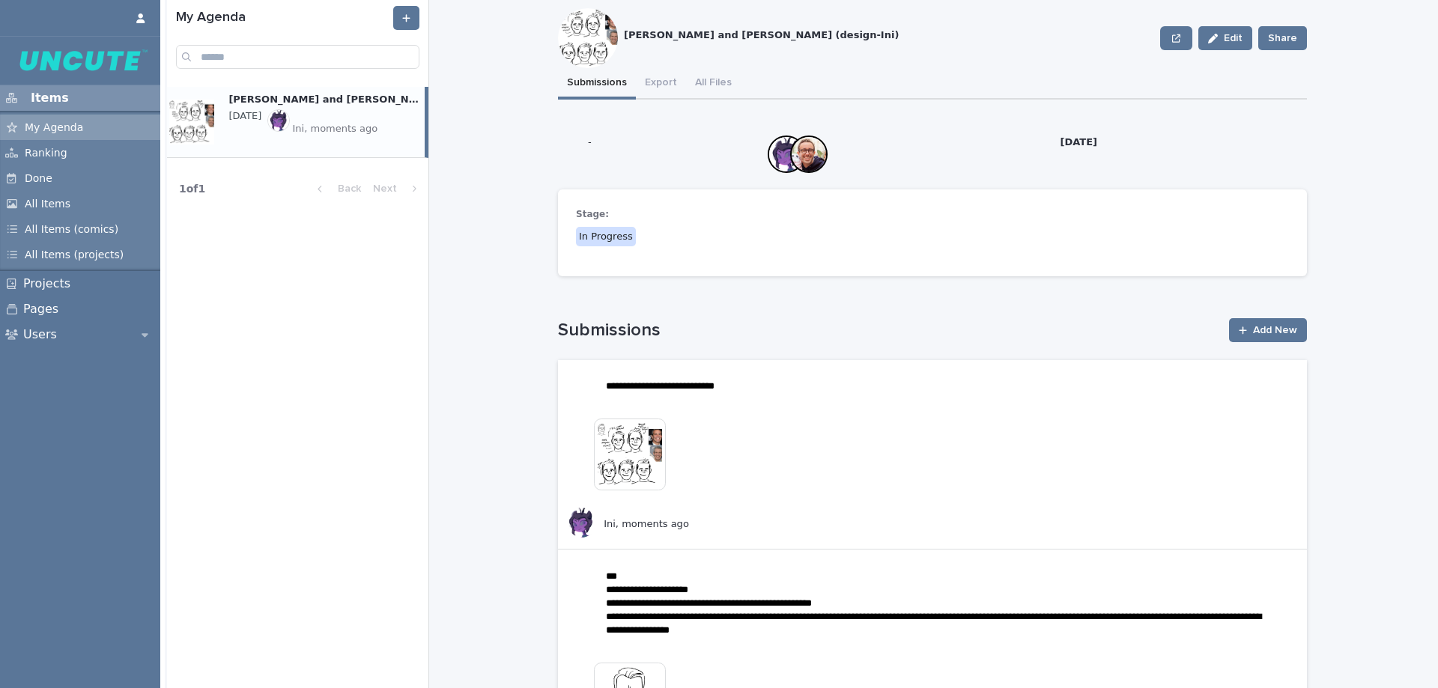
scroll to position [0, 0]
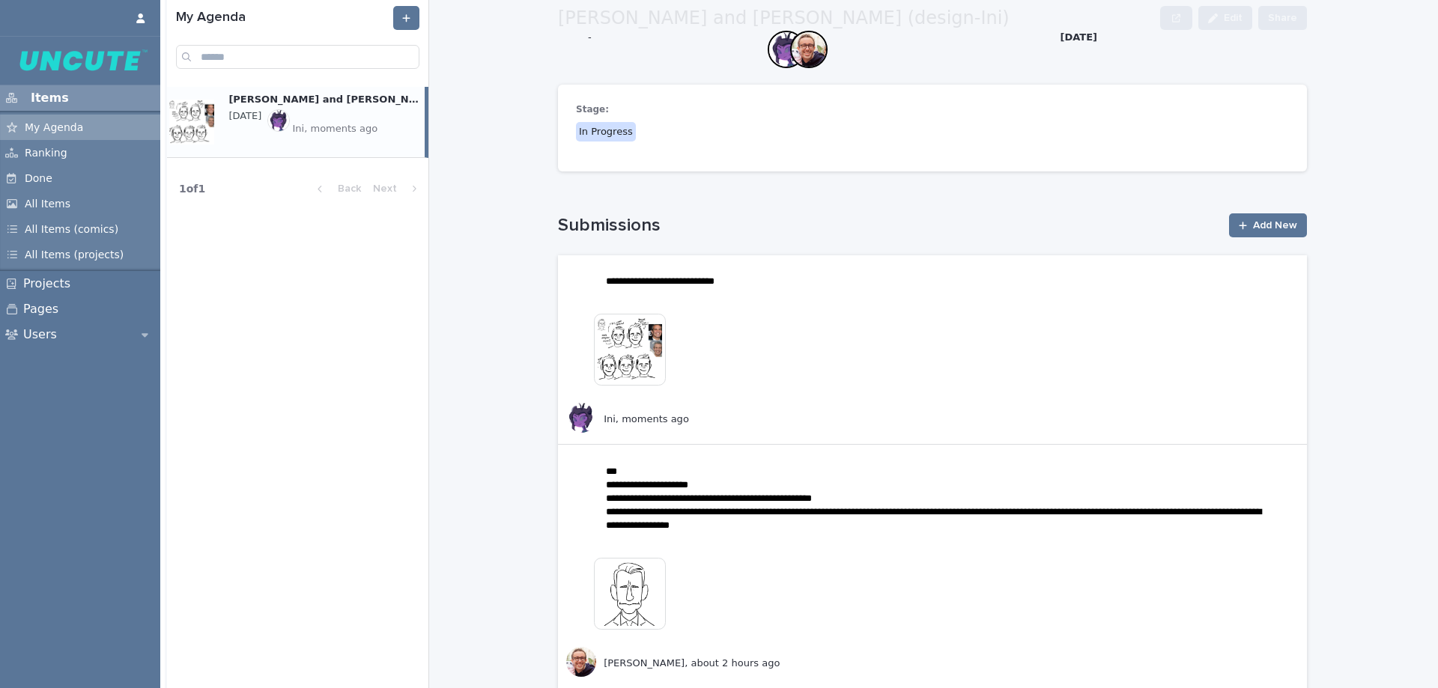
scroll to position [225, 0]
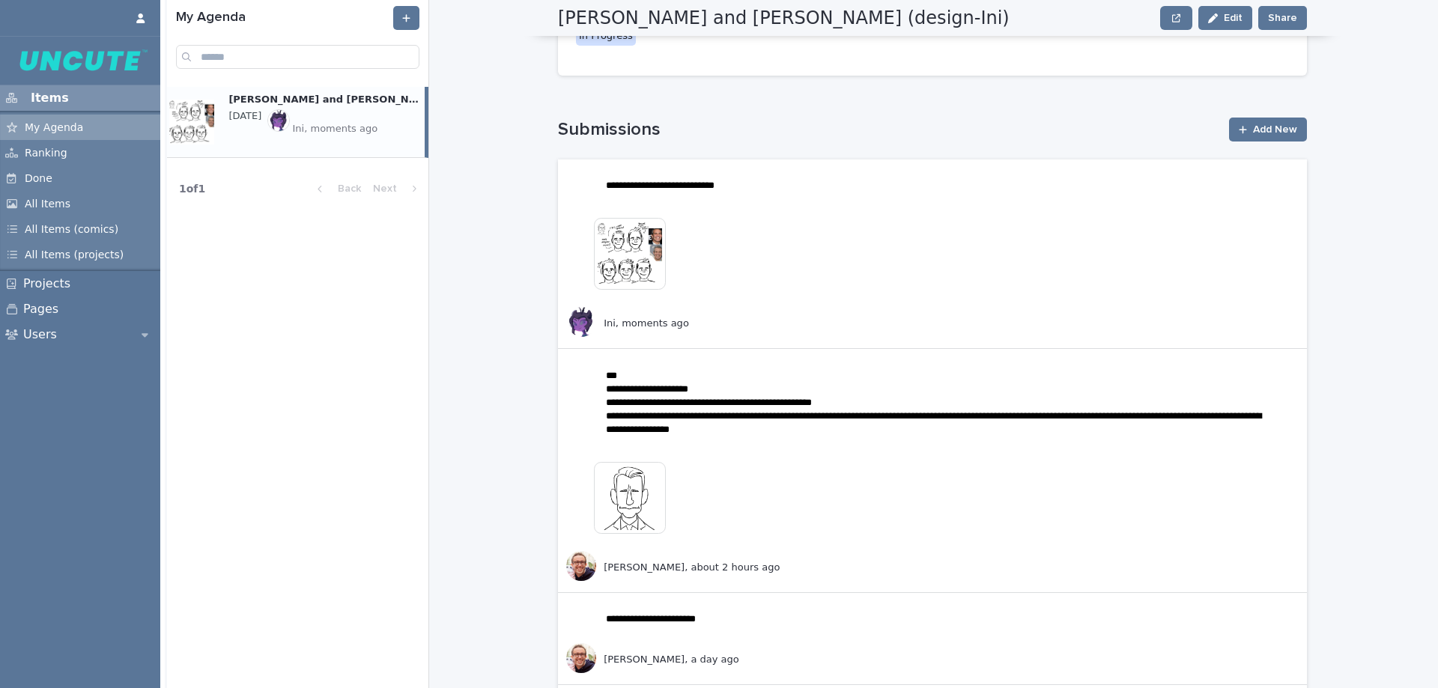
click at [642, 506] on img at bounding box center [630, 498] width 72 height 72
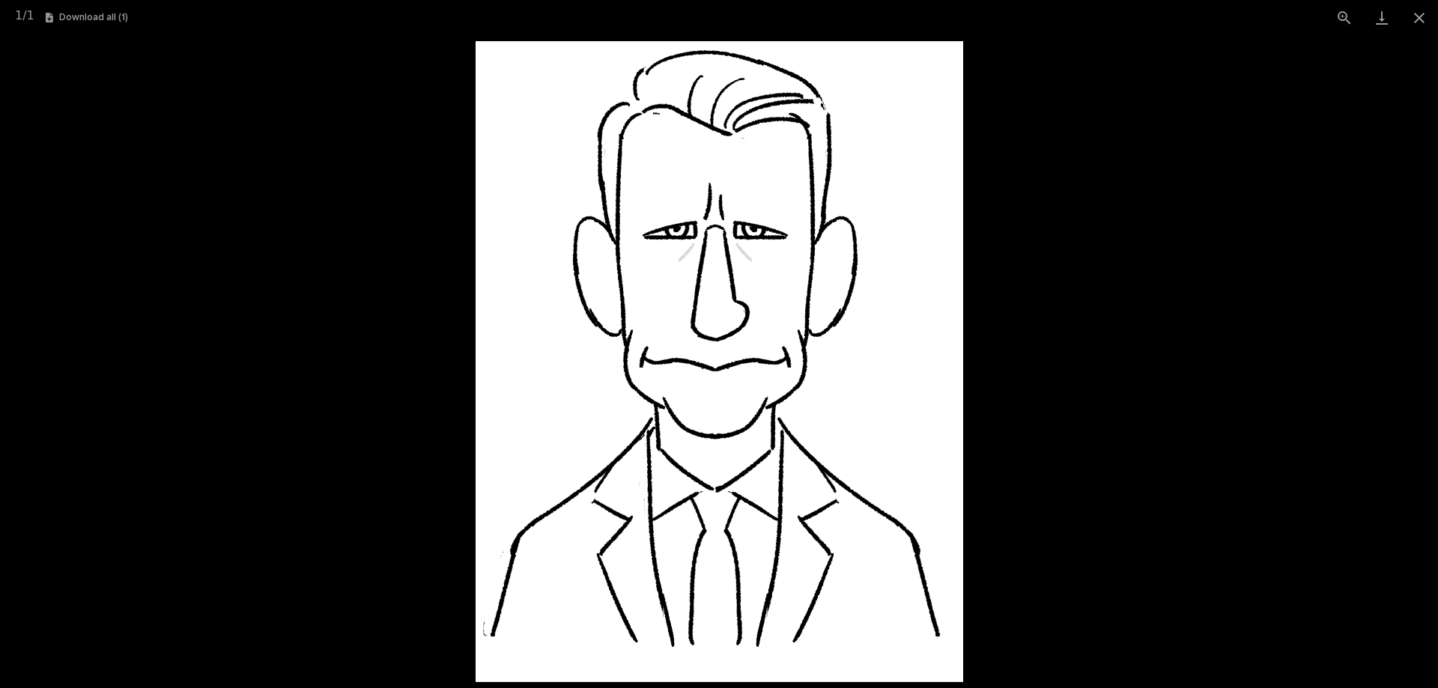
click at [1350, 419] on picture at bounding box center [719, 361] width 1438 height 653
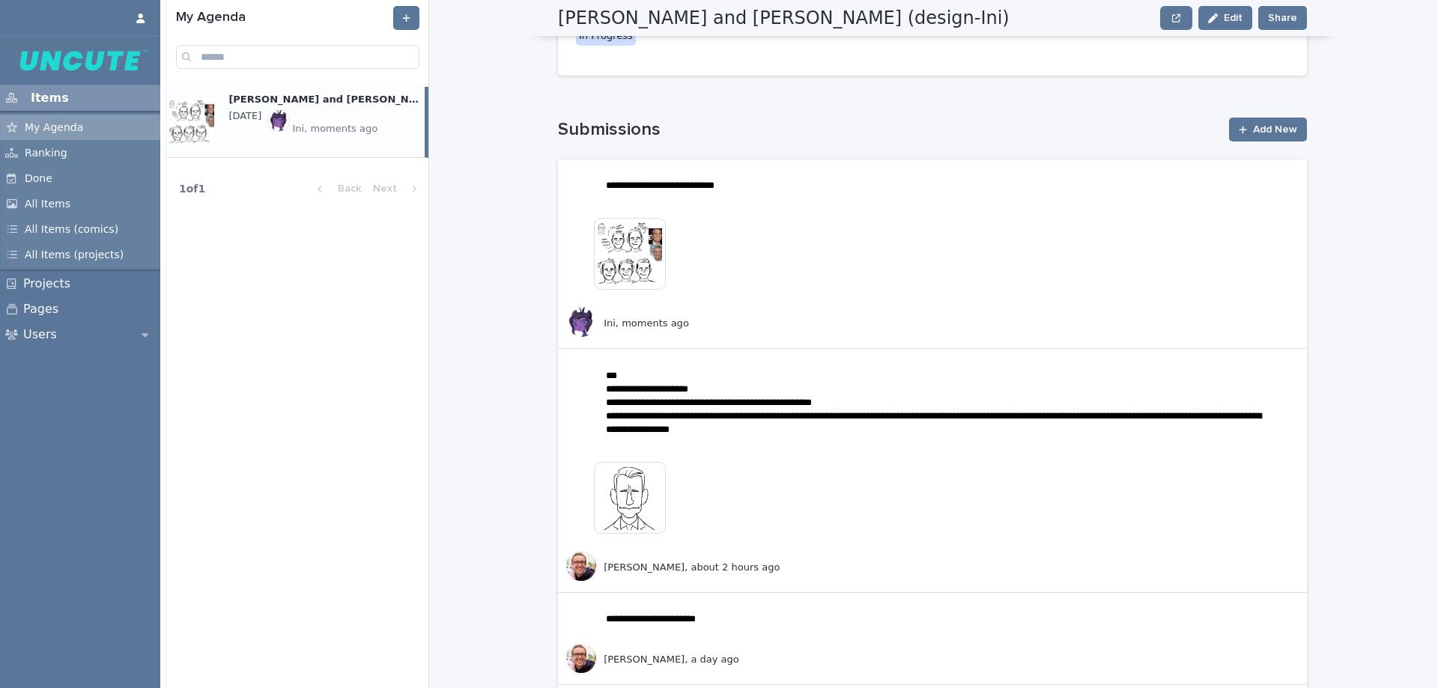
click at [619, 278] on img at bounding box center [630, 254] width 72 height 72
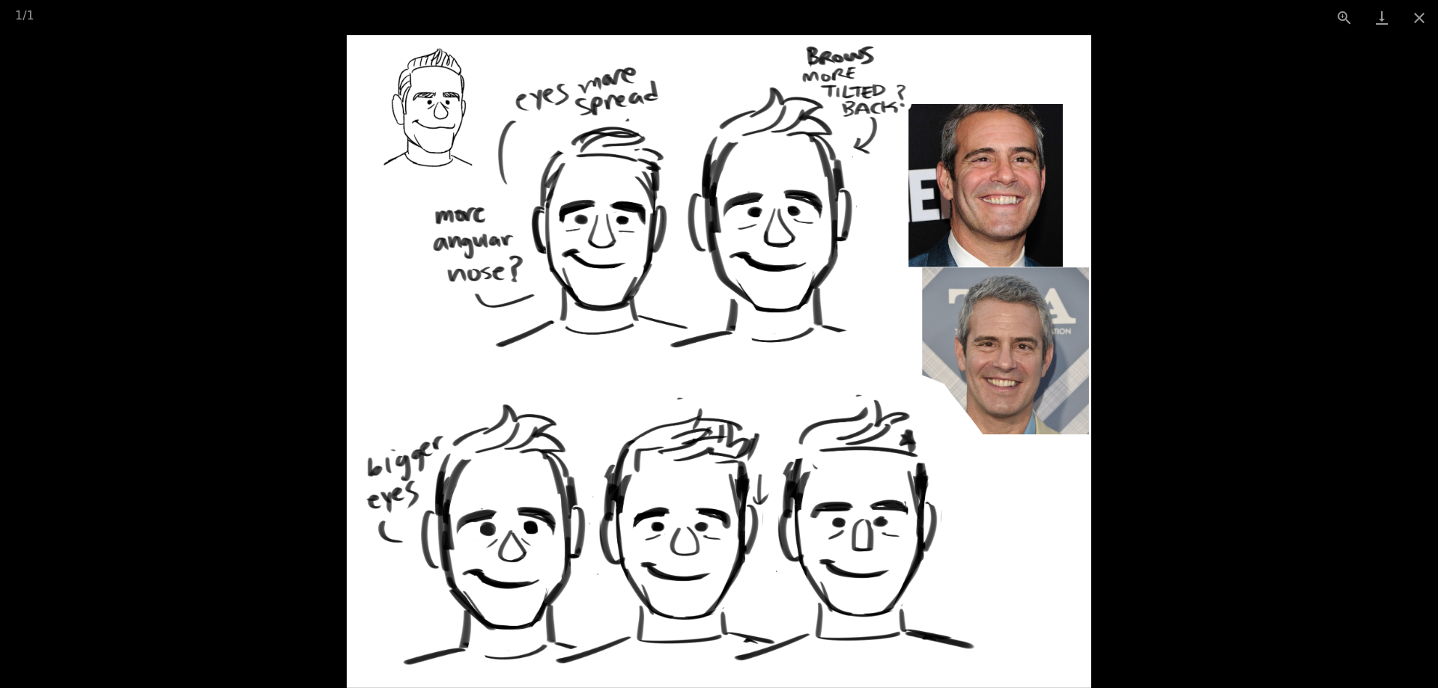
click at [1278, 502] on picture at bounding box center [719, 361] width 1438 height 653
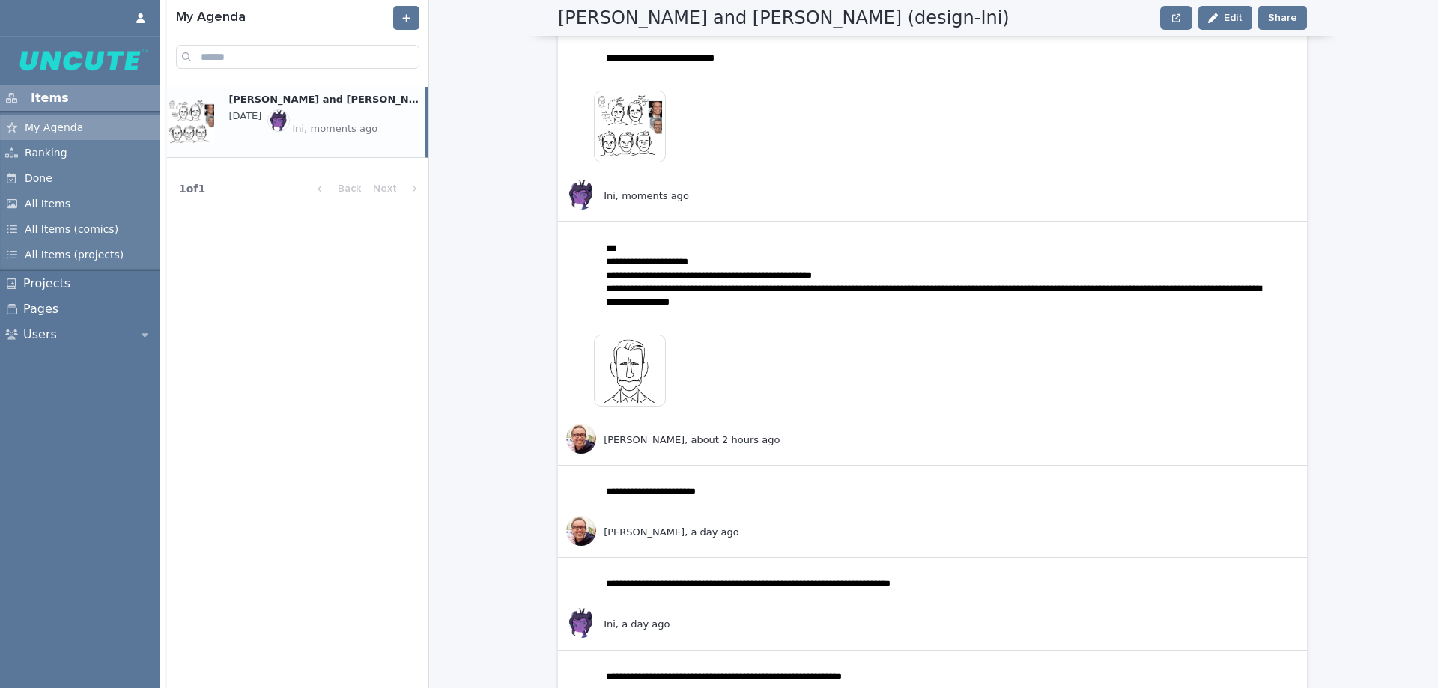
scroll to position [374, 0]
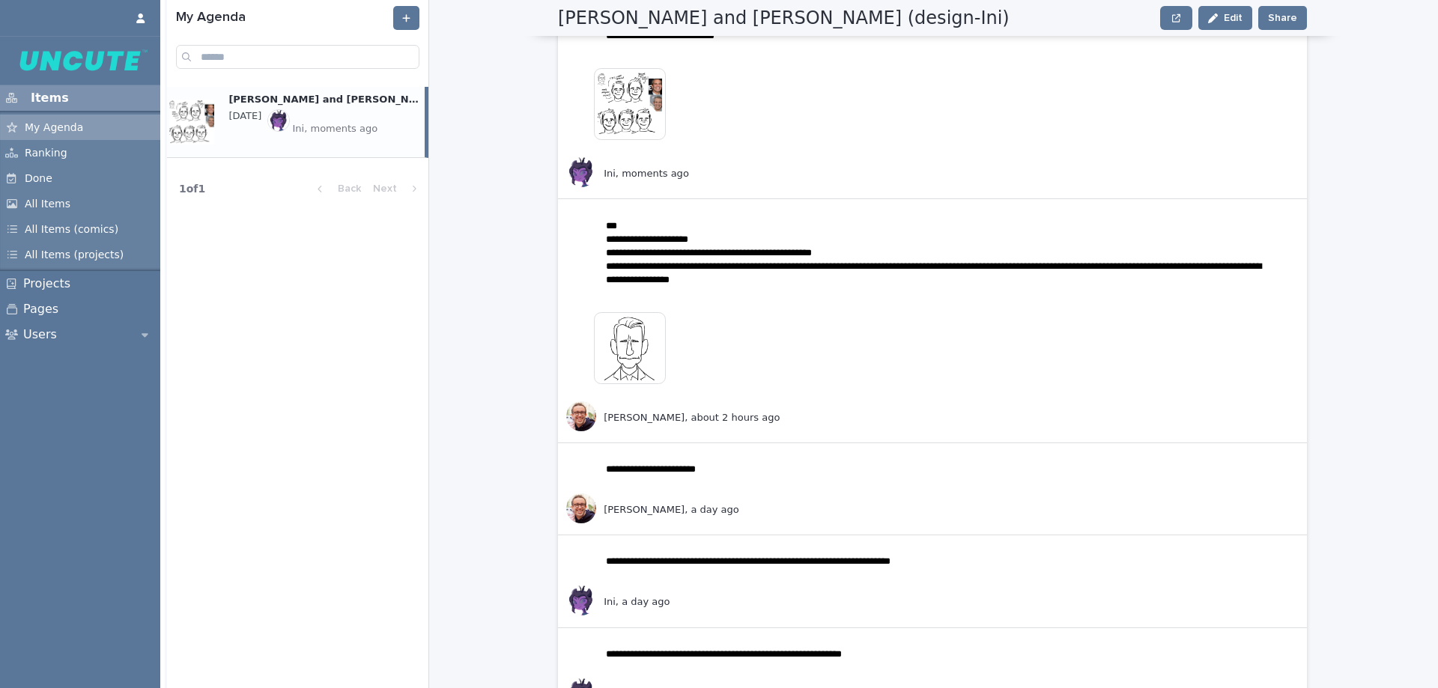
click at [89, 58] on img at bounding box center [80, 61] width 136 height 24
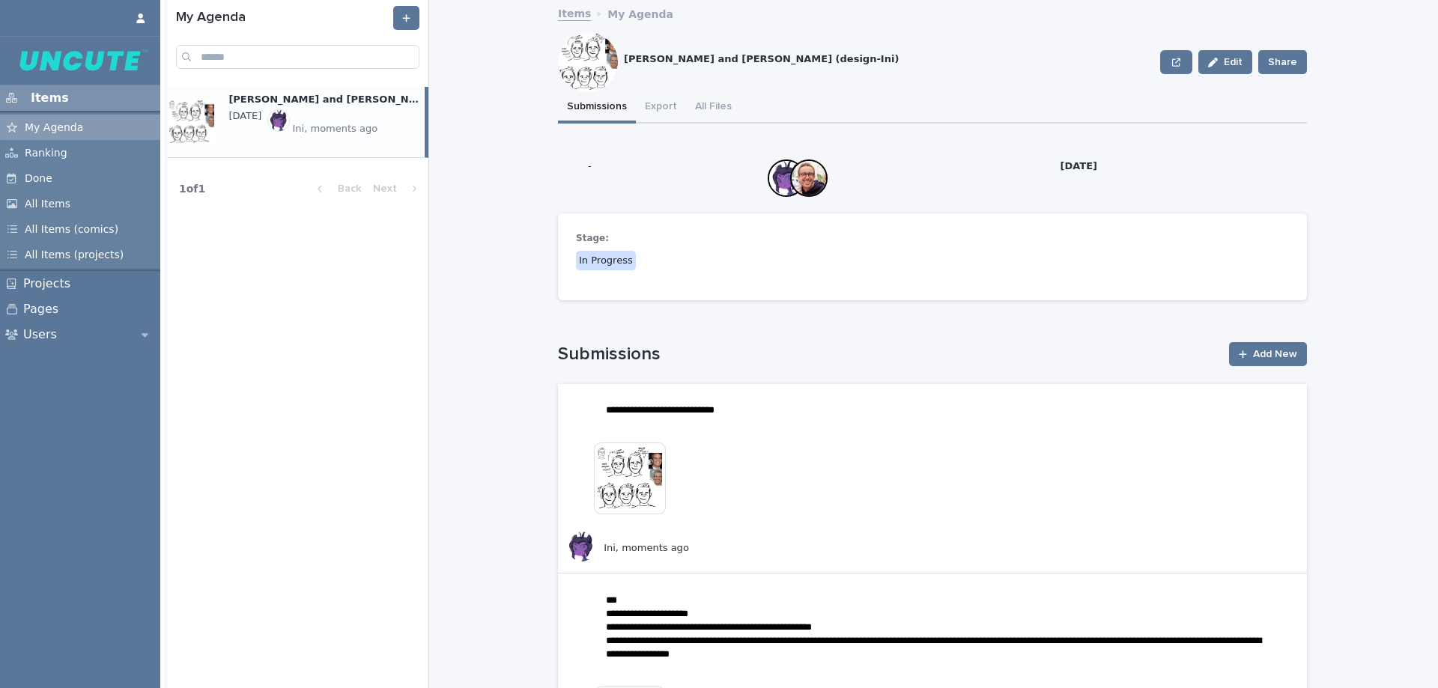
click at [643, 504] on img at bounding box center [630, 479] width 72 height 72
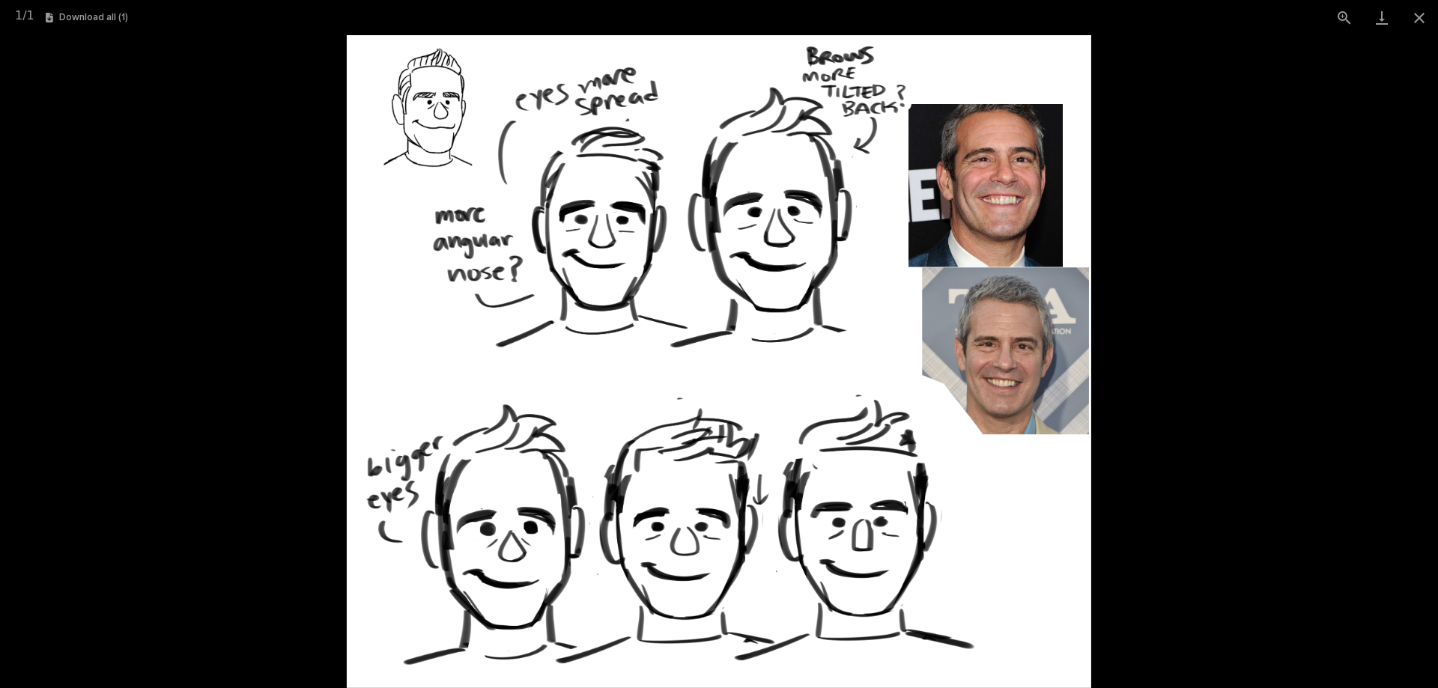
click at [1177, 472] on picture at bounding box center [719, 361] width 1438 height 653
